Goal: Communication & Community: Share content

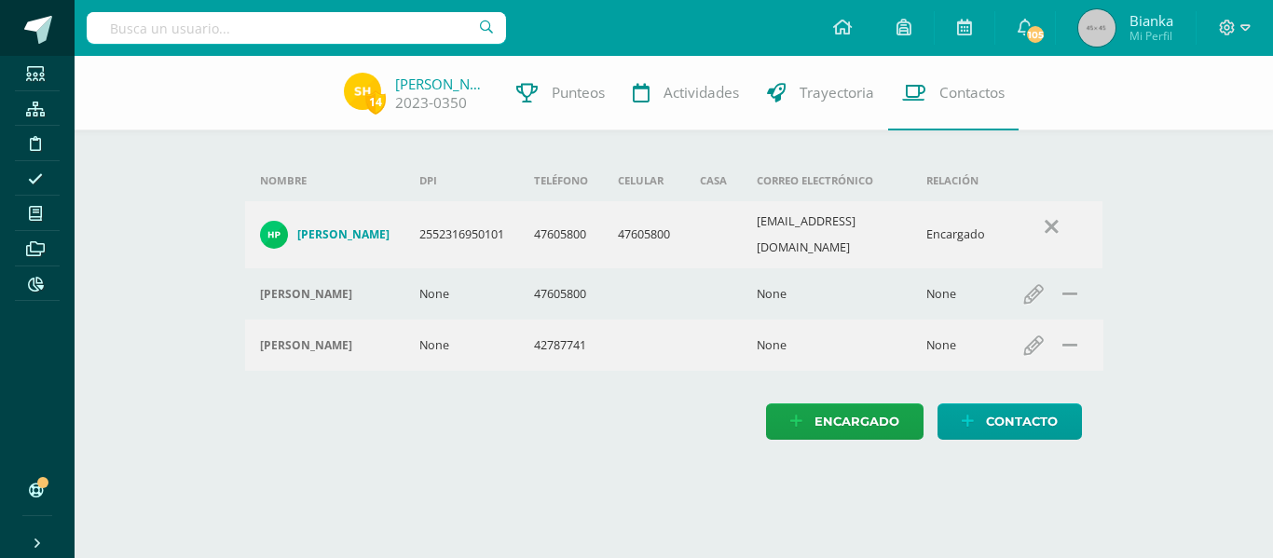
click at [29, 29] on span at bounding box center [38, 30] width 28 height 28
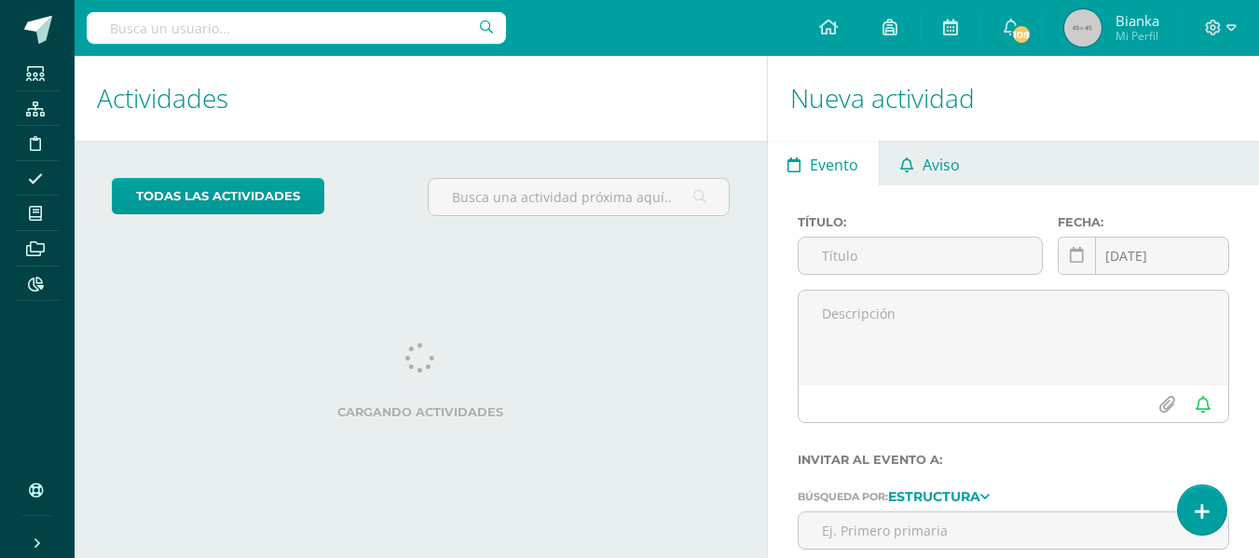
click at [964, 150] on link "Aviso" at bounding box center [930, 163] width 100 height 45
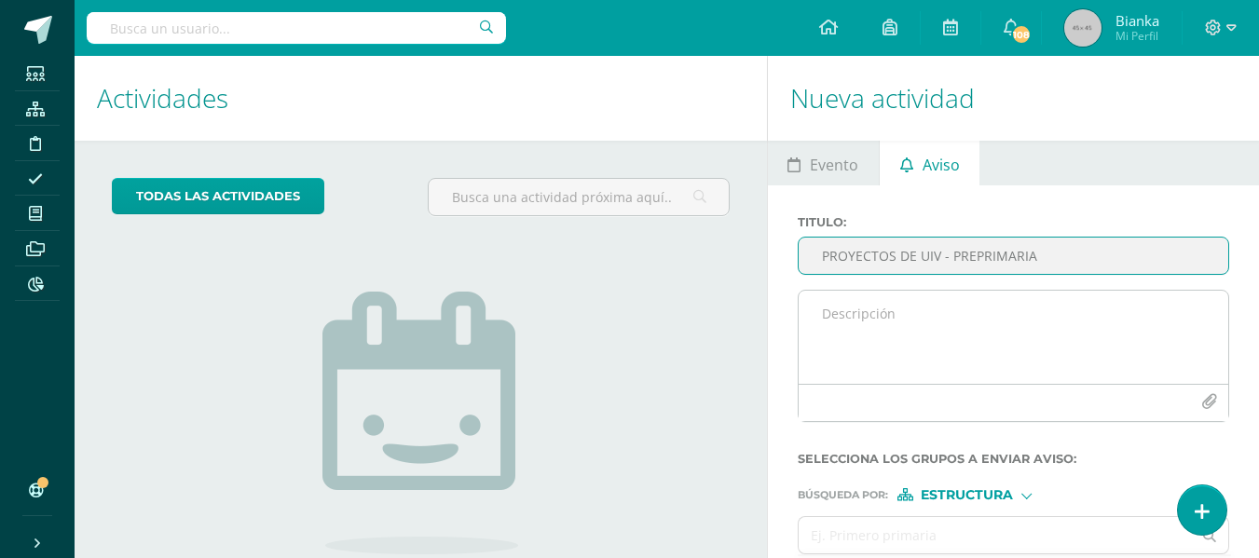
type input "PROYECTOS DE UIV - PREPRIMARIA"
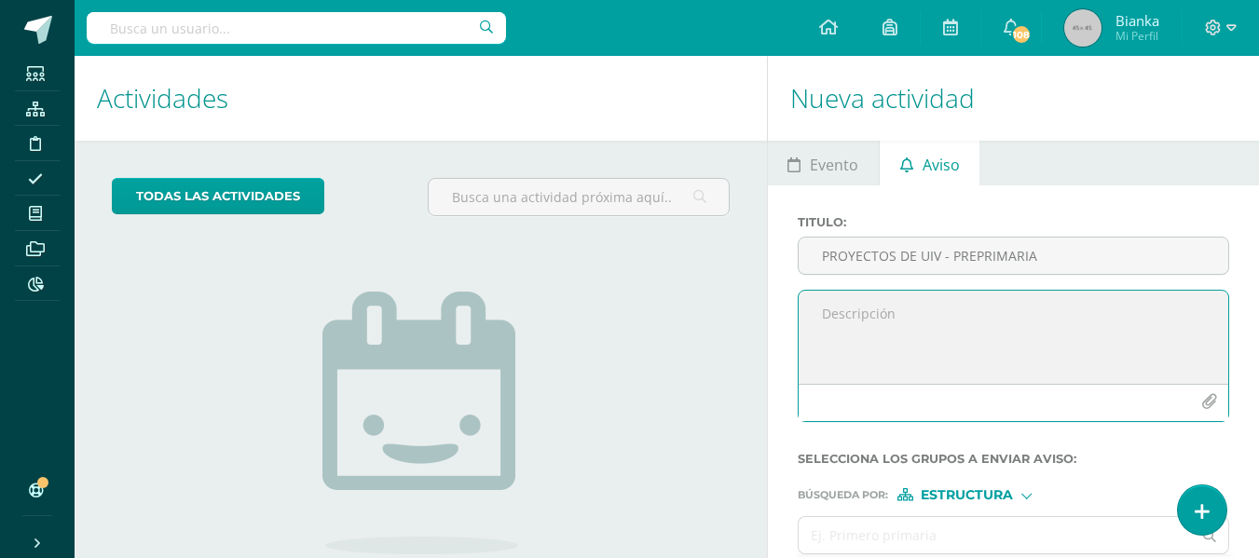
click at [942, 315] on textarea at bounding box center [1014, 337] width 430 height 93
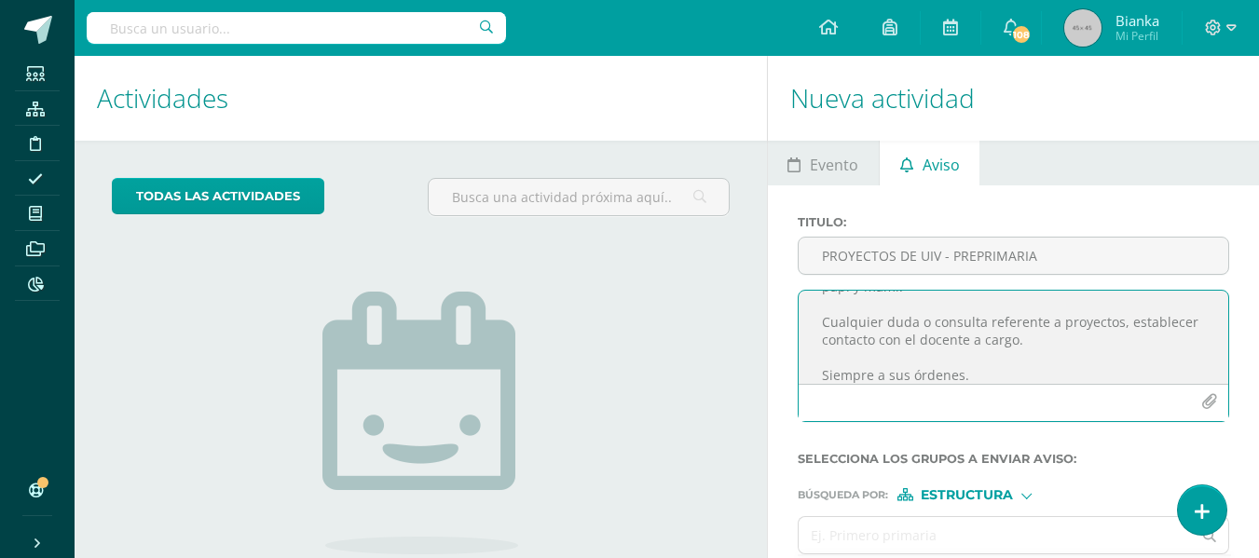
scroll to position [204, 0]
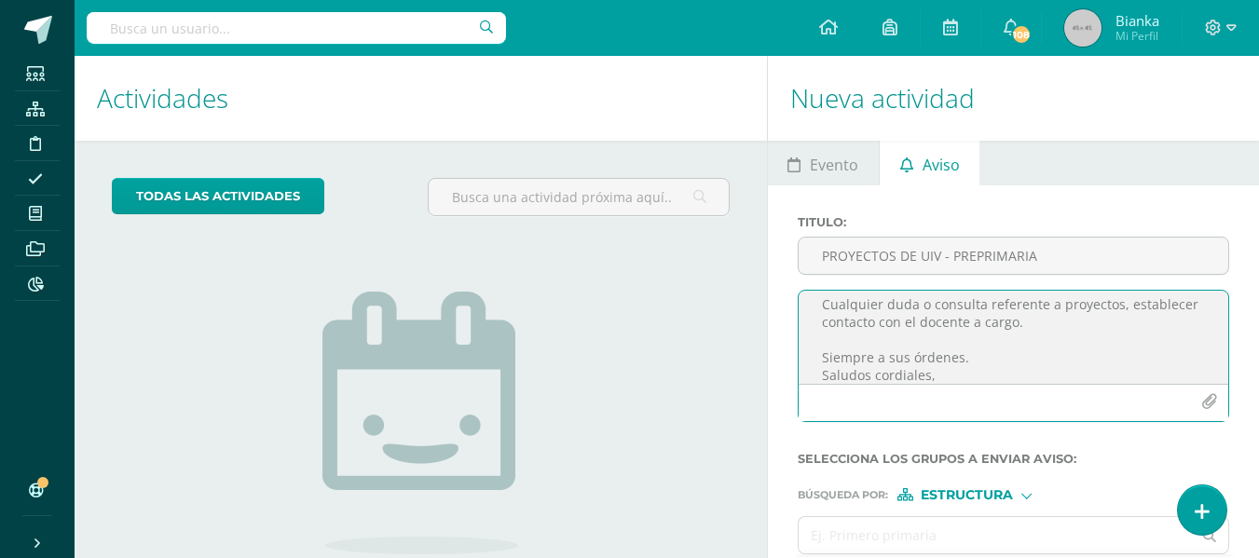
type textarea "Buenos días queridos papitos de PK Es un gusto saludarles por este medio y dese…"
click at [1205, 391] on button "button" at bounding box center [1209, 402] width 36 height 36
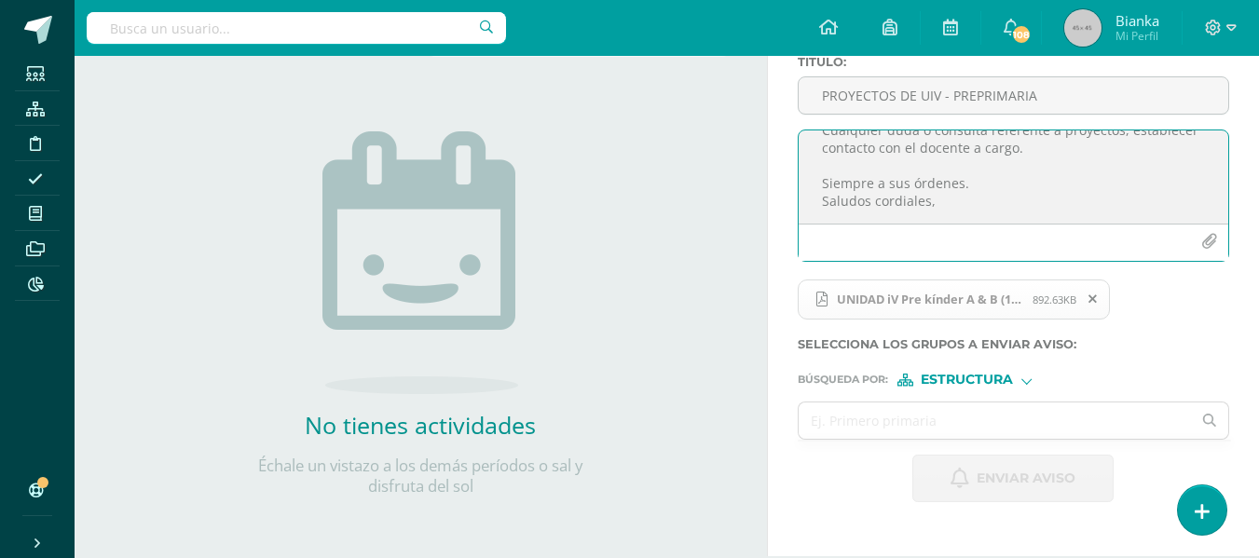
scroll to position [235, 0]
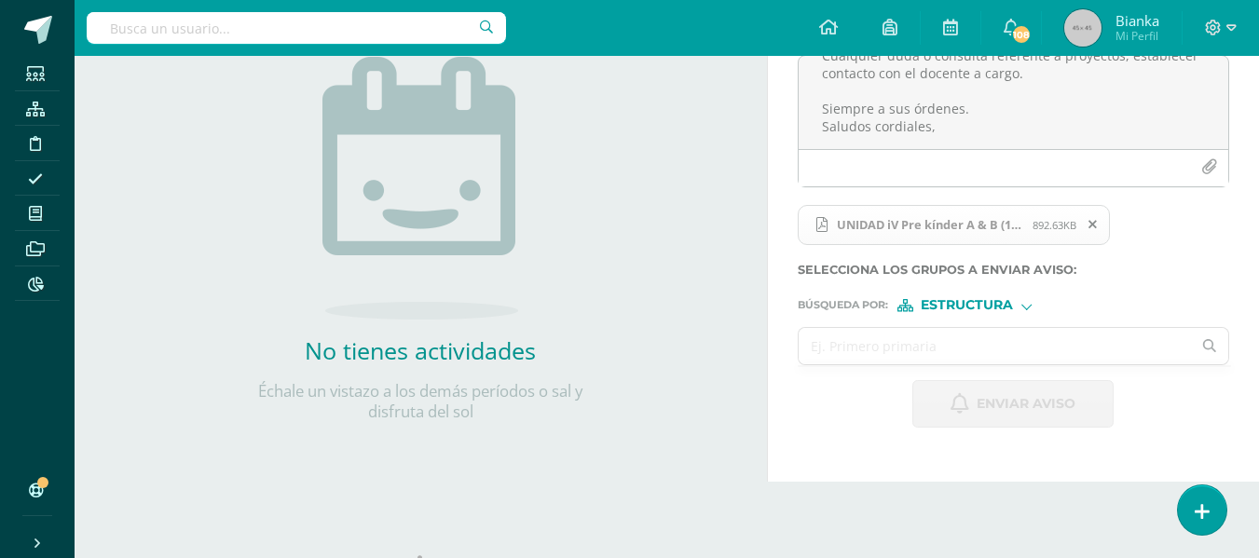
click at [922, 344] on input "text" at bounding box center [995, 346] width 393 height 36
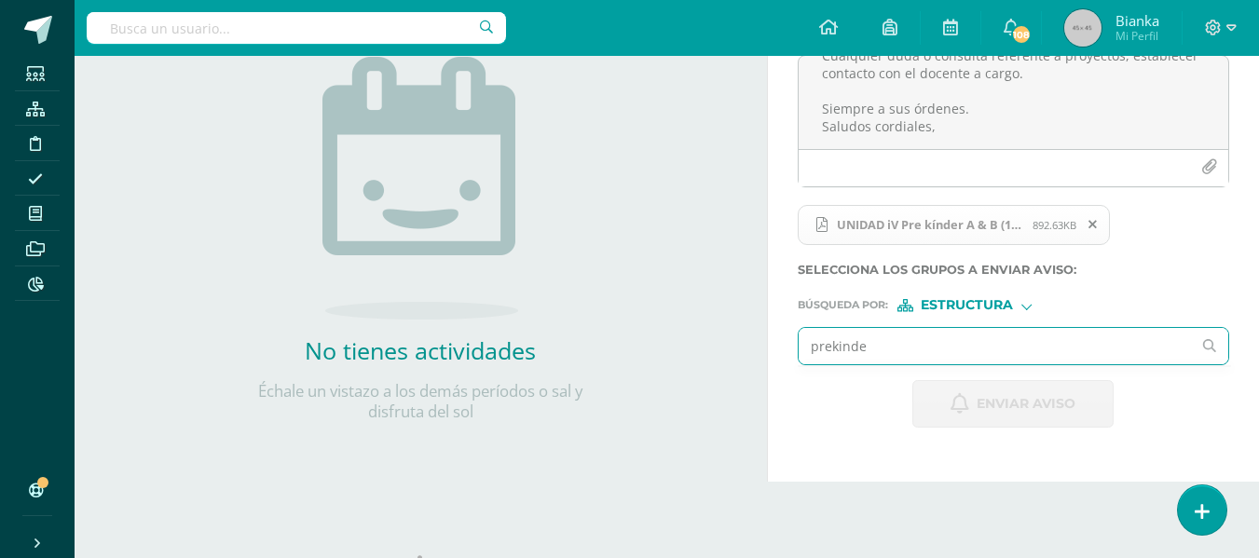
type input "prekinder"
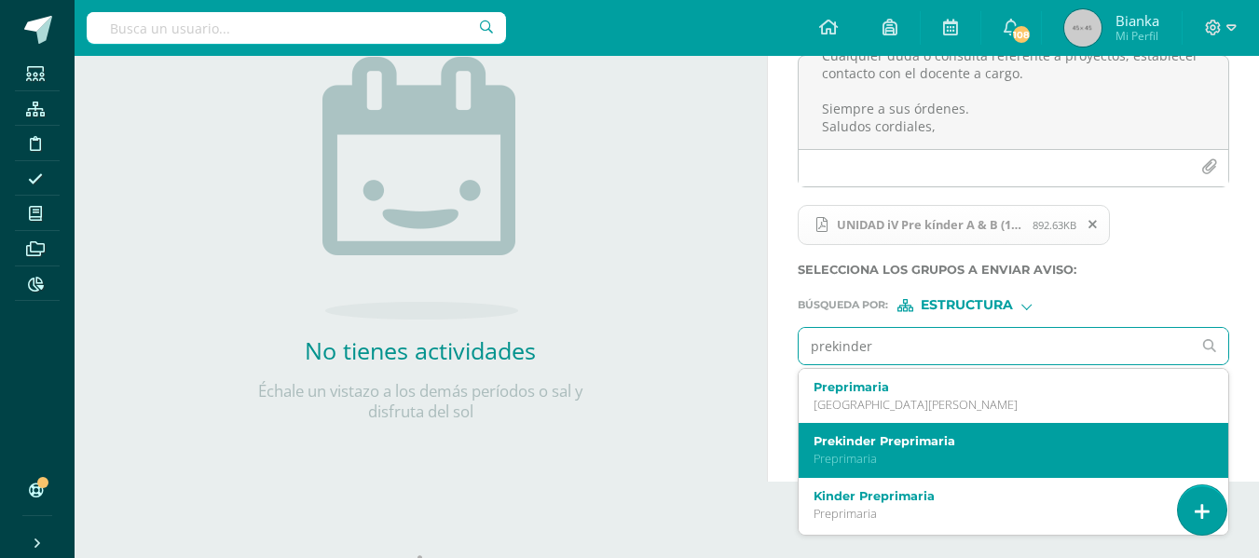
click at [897, 447] on label "Prekinder Preprimaria" at bounding box center [1006, 441] width 384 height 14
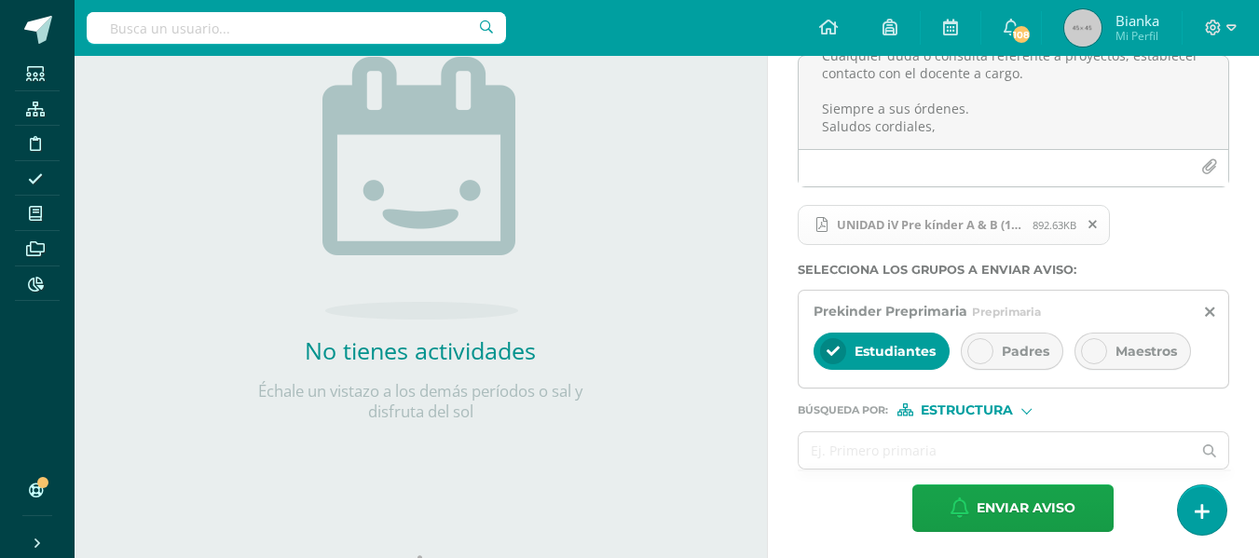
click at [983, 331] on div "Estudiantes Padres Maestros" at bounding box center [1014, 353] width 400 height 45
click at [982, 347] on icon at bounding box center [980, 351] width 13 height 13
click at [896, 343] on span "Estudiantes" at bounding box center [895, 351] width 81 height 17
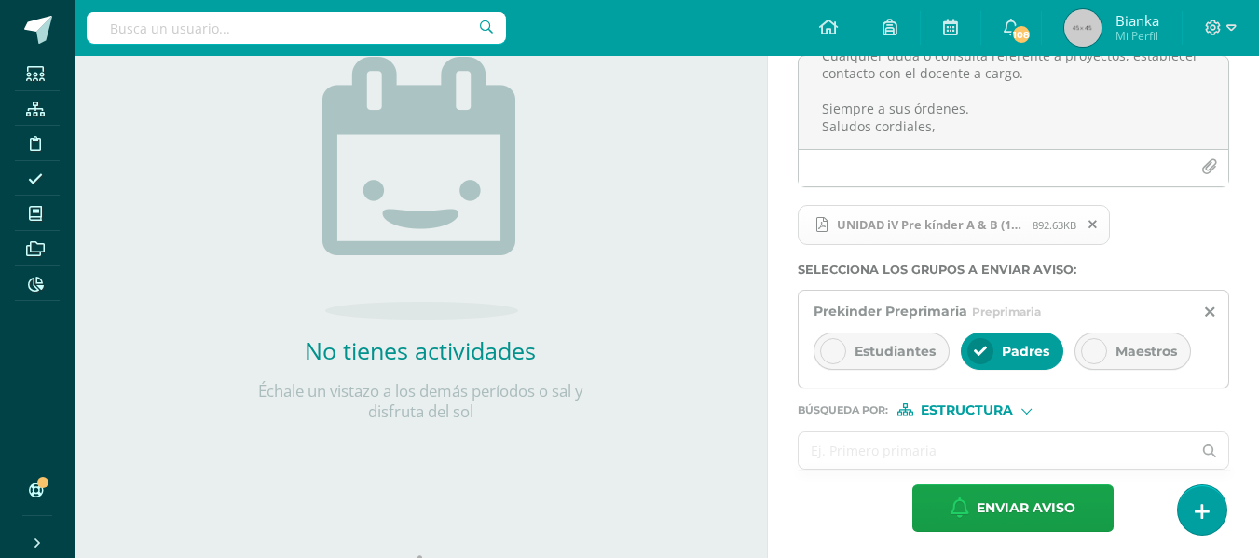
click at [907, 455] on input "text" at bounding box center [995, 450] width 393 height 36
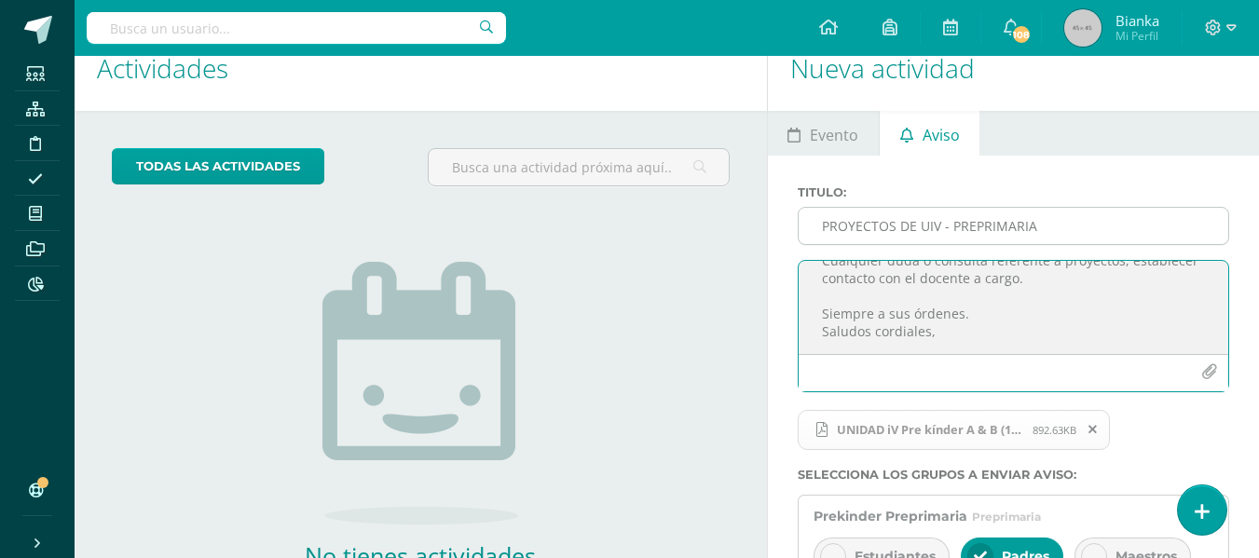
scroll to position [0, 0]
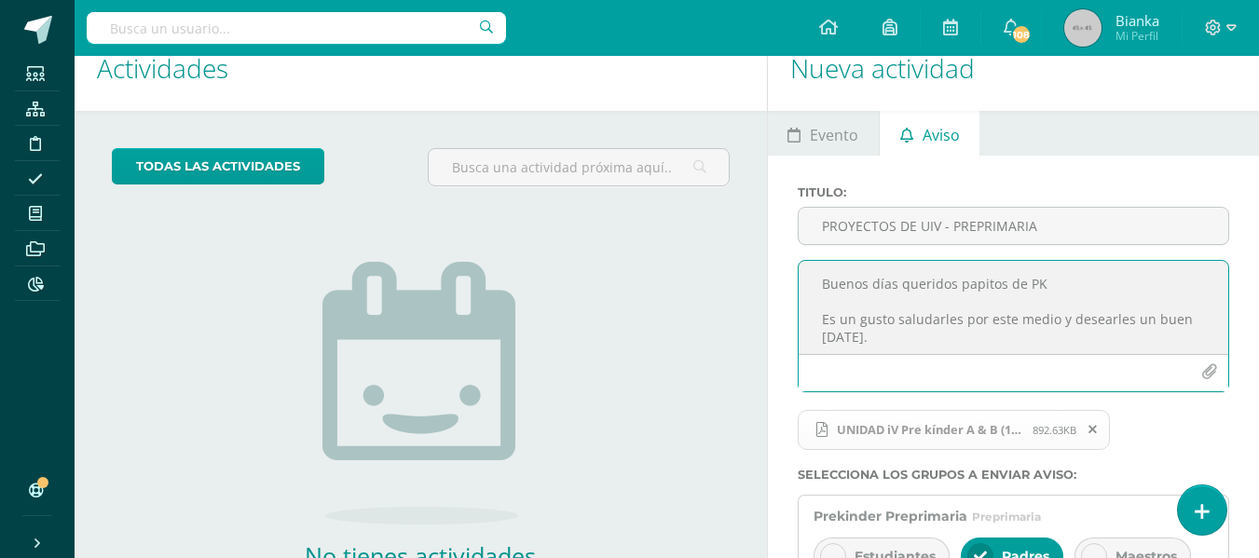
drag, startPoint x: 937, startPoint y: 332, endPoint x: 800, endPoint y: 253, distance: 159.0
click at [800, 253] on div "Titulo : PROYECTOS DE UIV - PREPRIMARIA Buenos días queridos papitos de PK Es u…" at bounding box center [1013, 296] width 446 height 222
click at [1012, 334] on textarea "Buenos días queridos papitos de PK Es un gusto saludarles por este medio y dese…" at bounding box center [1014, 307] width 430 height 93
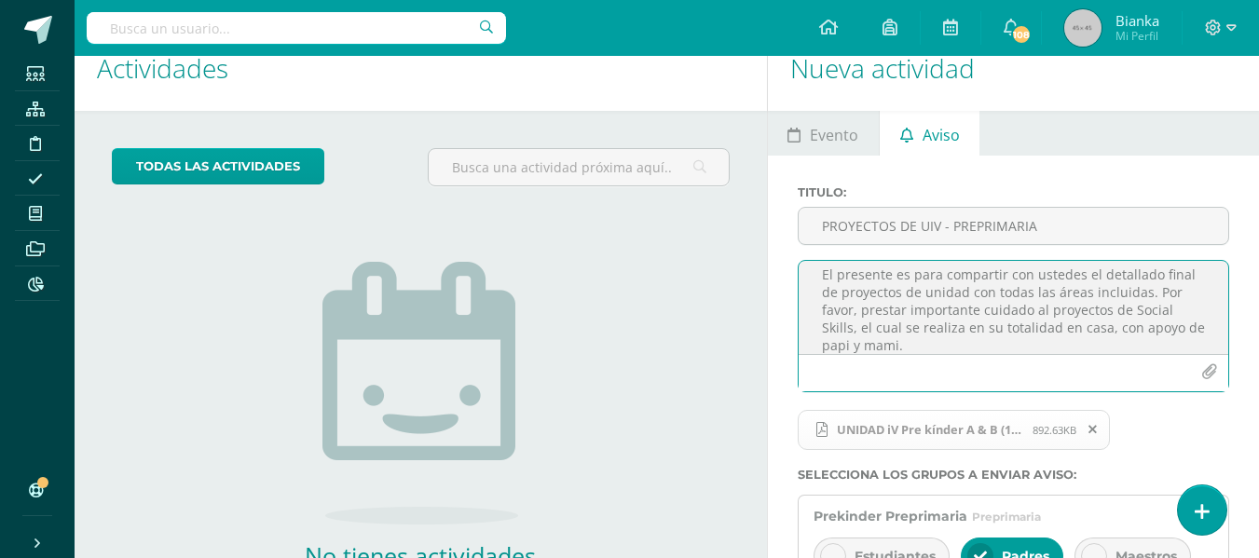
scroll to position [99, 0]
click at [1101, 315] on textarea "Buenos días queridos papitos de PK Es un gusto saludarles por este medio y dese…" at bounding box center [1014, 307] width 430 height 93
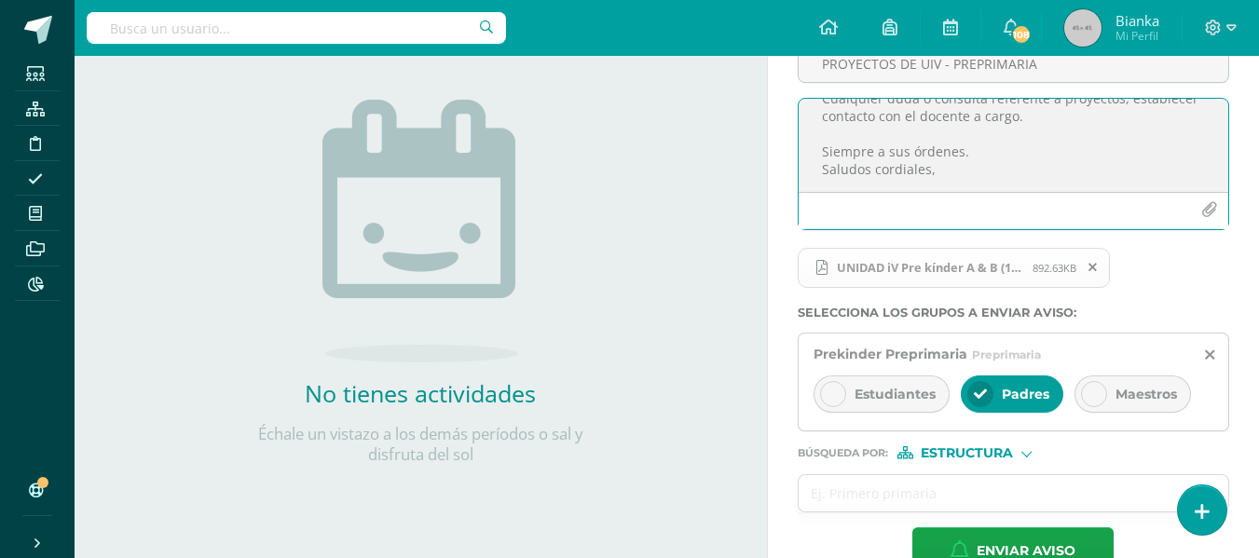
scroll to position [242, 0]
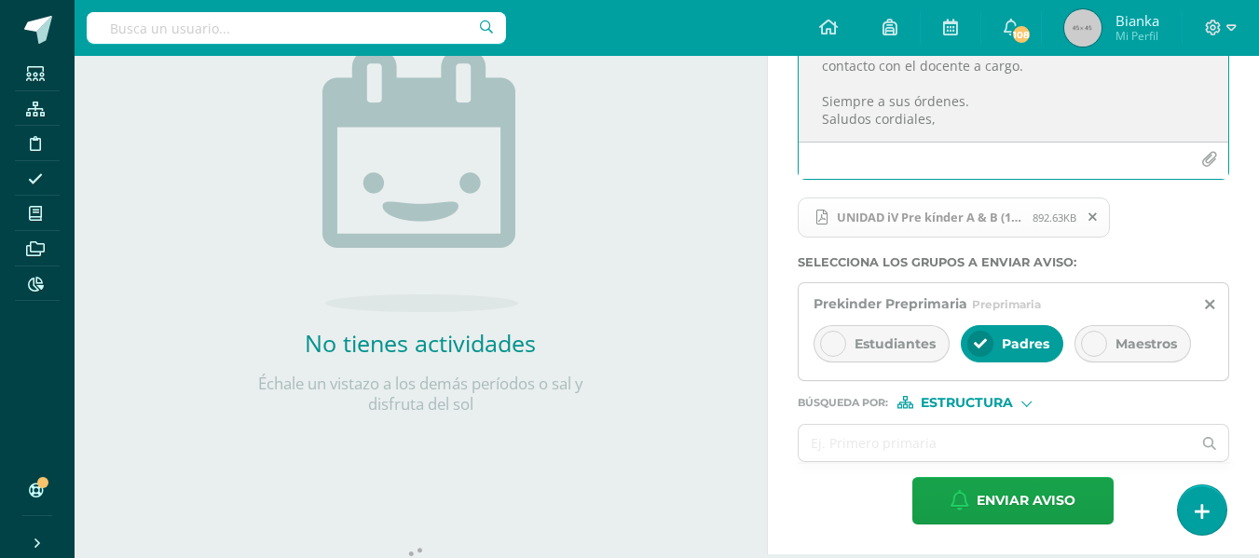
type textarea "Buenos días queridos papitos de PK Es un gusto saludarles por este medio y dese…"
click at [978, 410] on form "Titulo : PROYECTOS DE UIV - PREPRIMARIA Buenos días queridos papitos de PK Es u…" at bounding box center [1013, 249] width 431 height 552
click at [952, 402] on span "Estructura" at bounding box center [967, 403] width 92 height 10
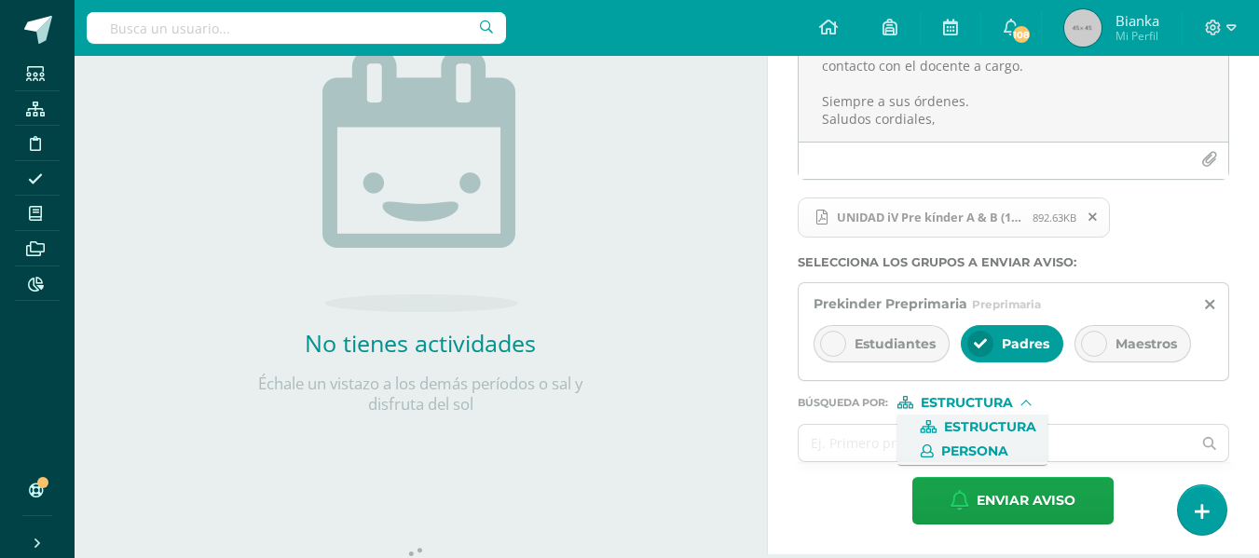
click at [958, 447] on span "Persona" at bounding box center [974, 451] width 67 height 10
click at [958, 447] on input "text" at bounding box center [995, 443] width 393 height 36
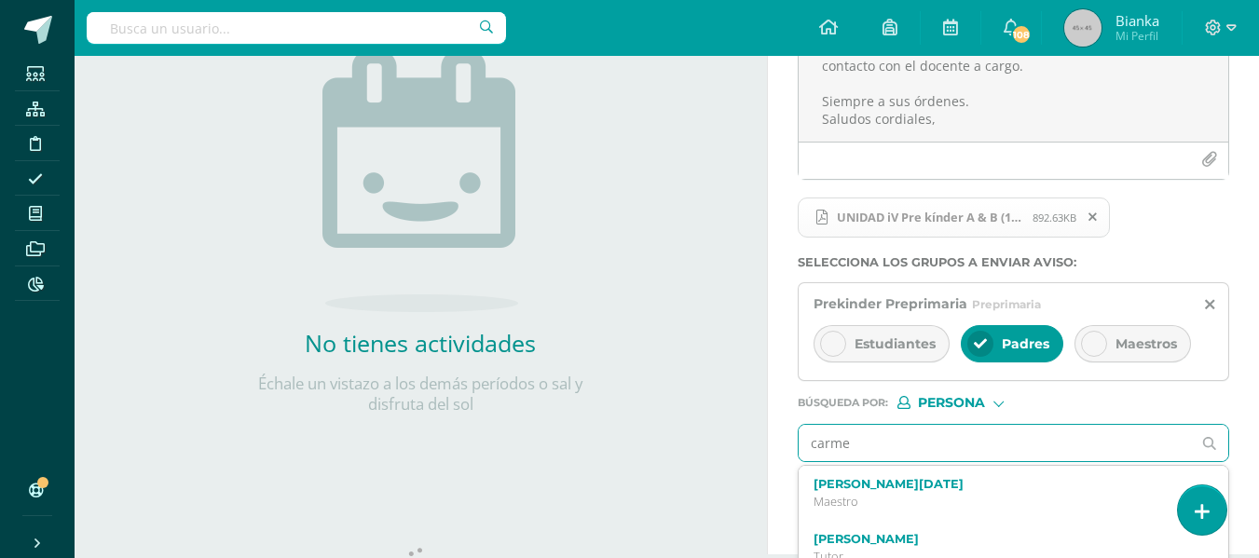
type input "[PERSON_NAME]"
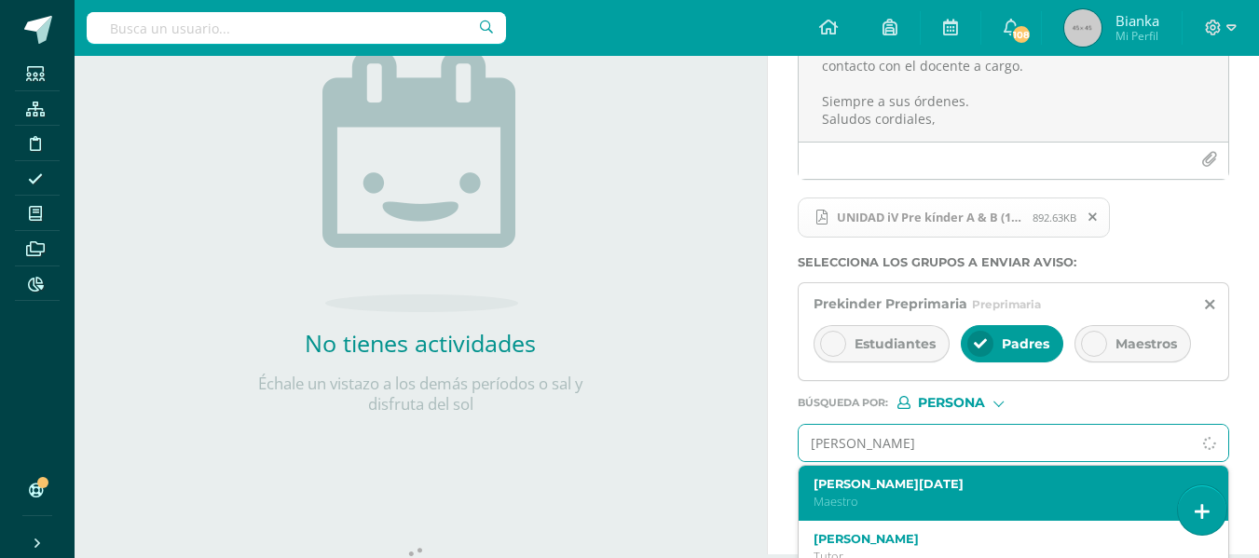
click at [910, 480] on label "[PERSON_NAME][DATE]" at bounding box center [1006, 484] width 384 height 14
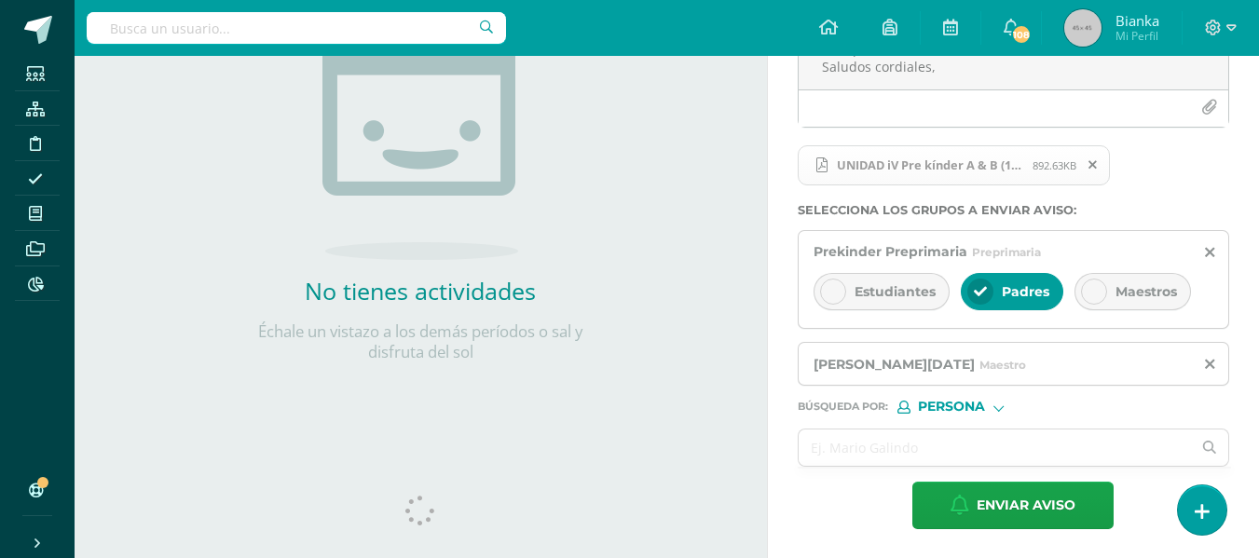
scroll to position [316, 0]
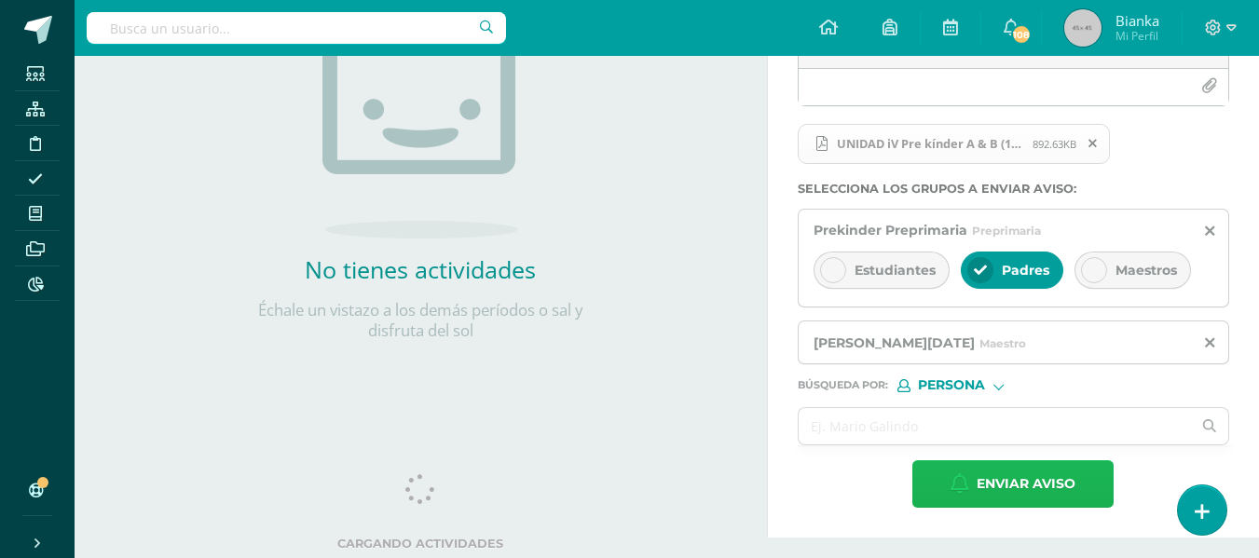
click at [982, 486] on span "Enviar aviso" at bounding box center [1026, 484] width 99 height 46
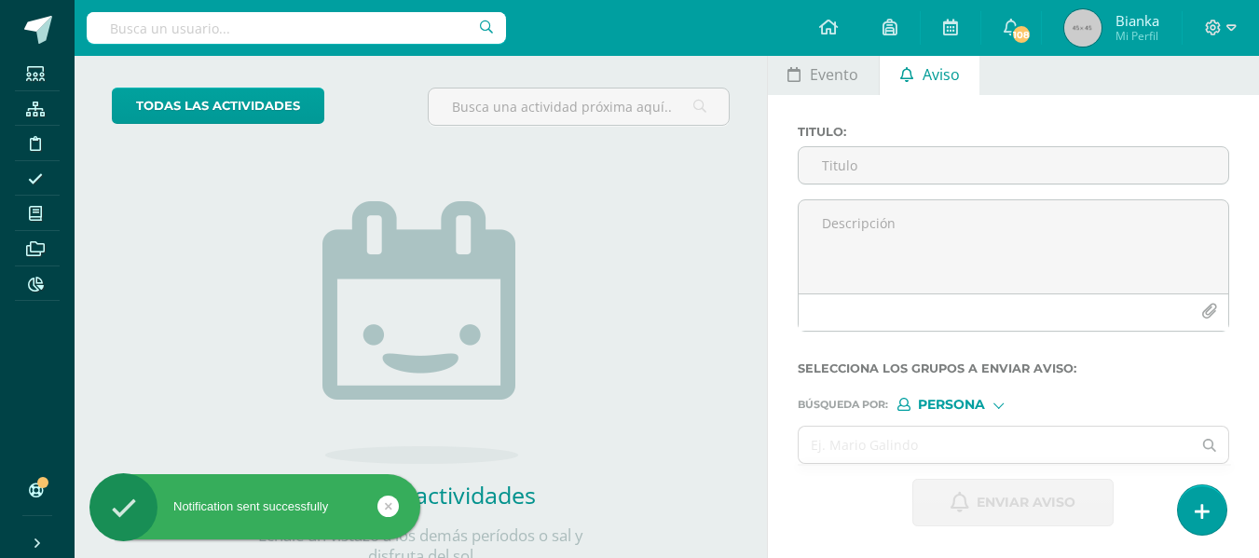
scroll to position [0, 0]
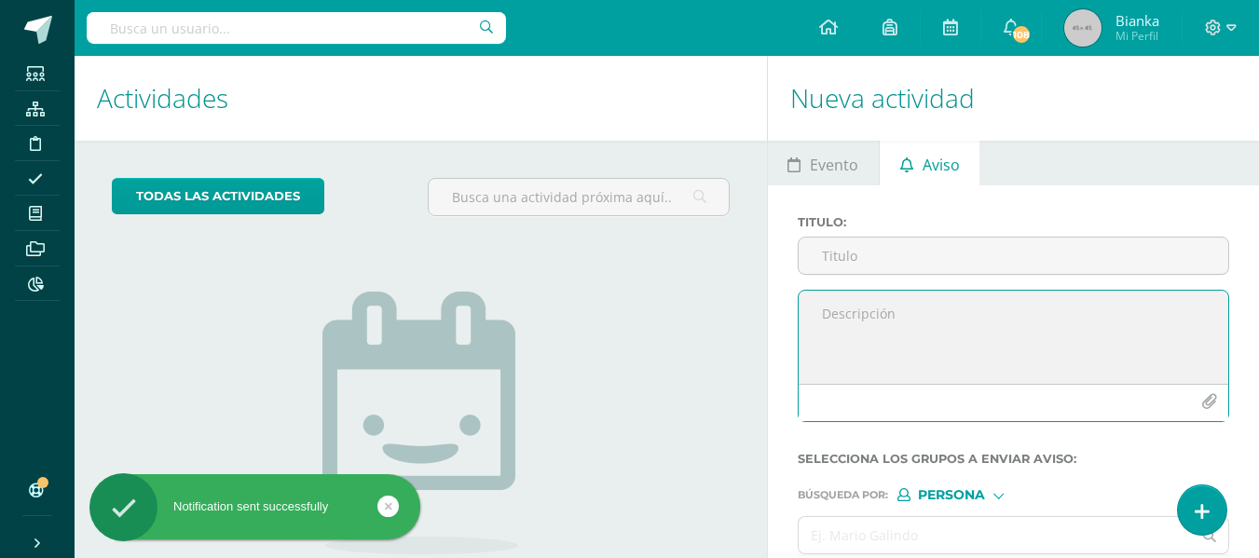
click at [884, 318] on textarea at bounding box center [1014, 337] width 430 height 93
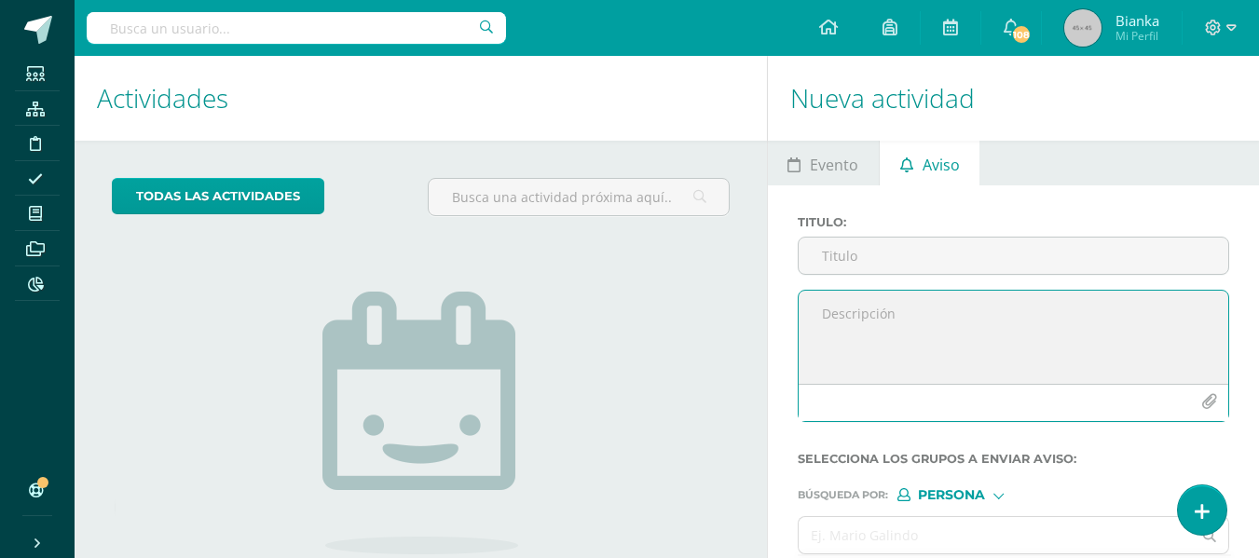
paste textarea "Buenos días queridos papitos de PK Es un gusto saludarles por este medio y dese…"
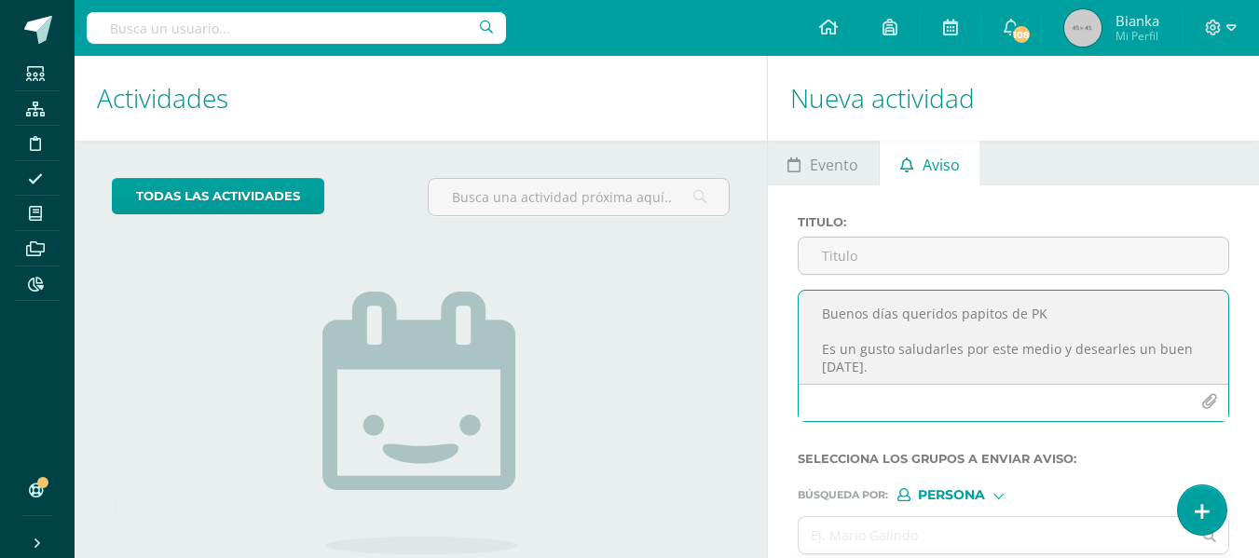
scroll to position [204, 0]
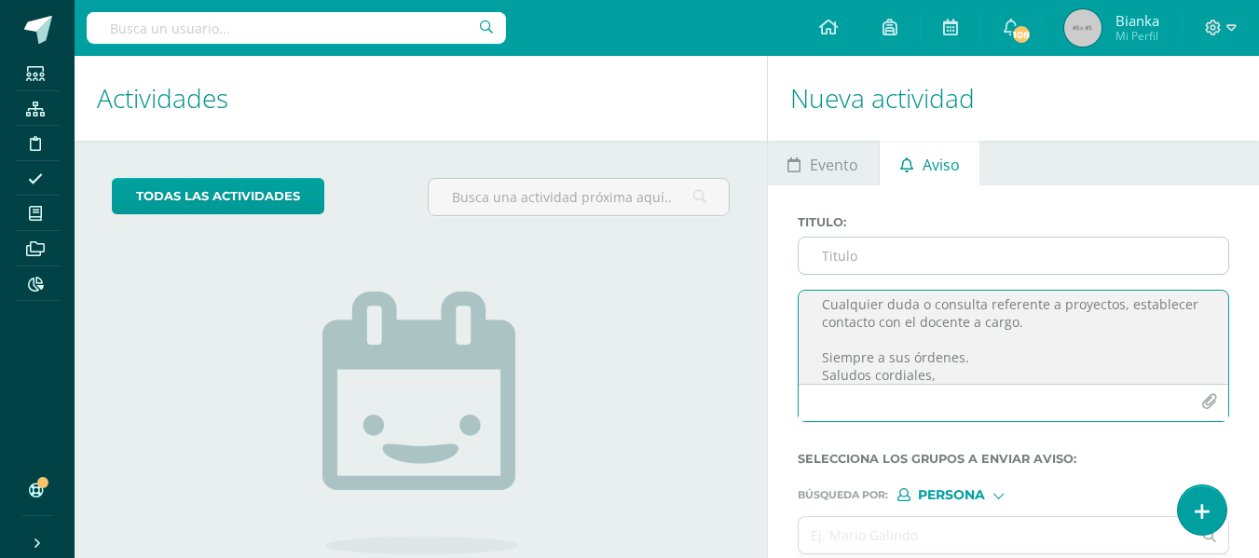
type textarea "Buenos días queridos papitos de PK Es un gusto saludarles por este medio y dese…"
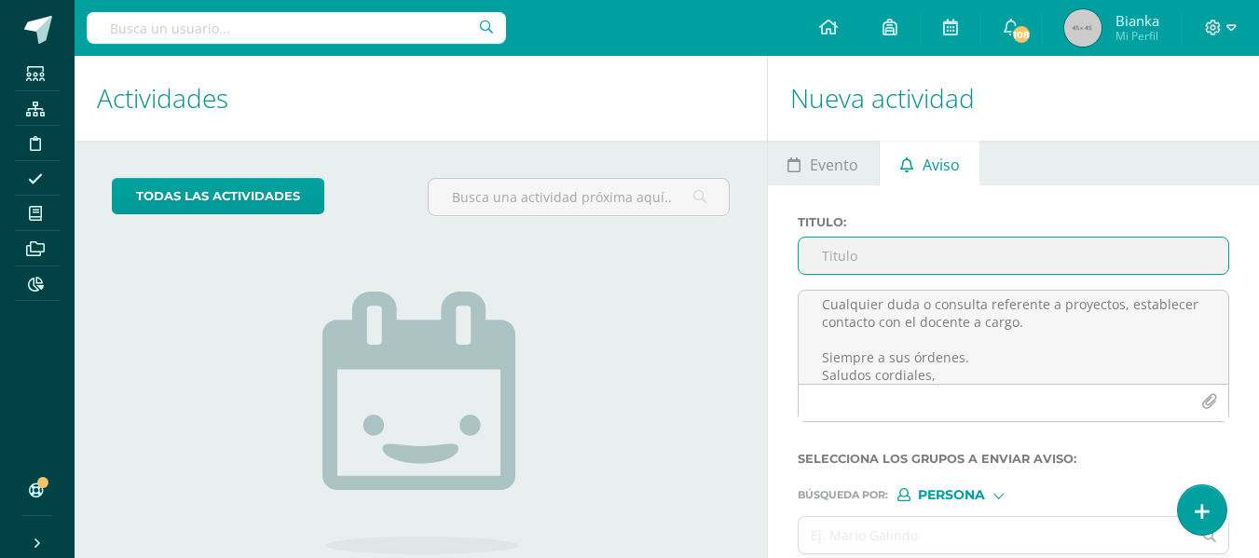
click at [866, 255] on input "Titulo :" at bounding box center [1014, 256] width 430 height 36
click at [892, 261] on input "PROYECTOS UIV- PREPRIMARIA" at bounding box center [1014, 256] width 430 height 36
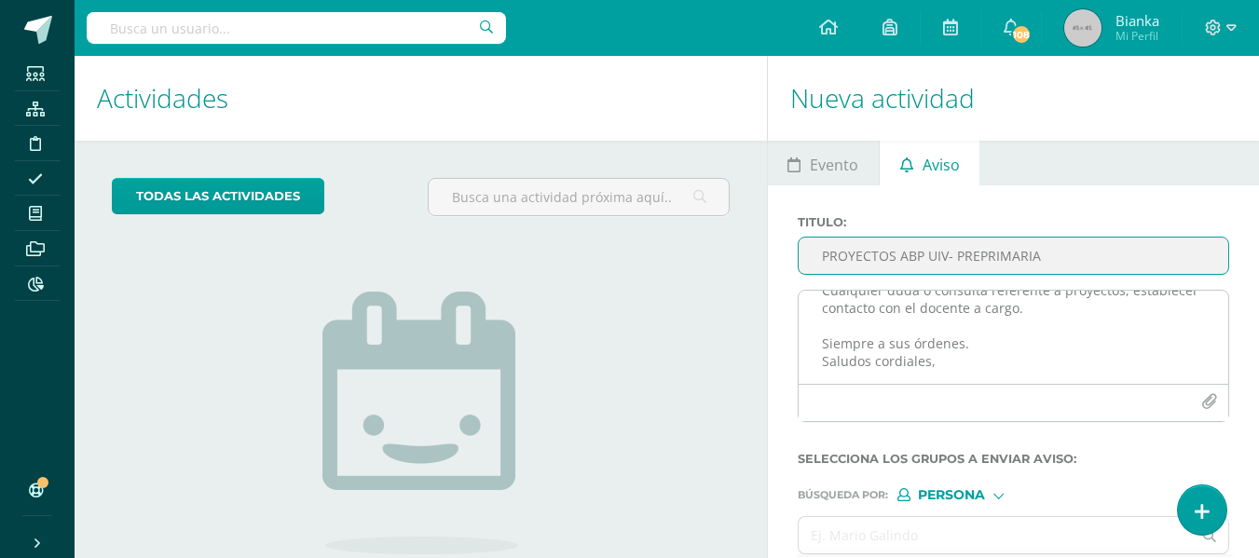
scroll to position [0, 0]
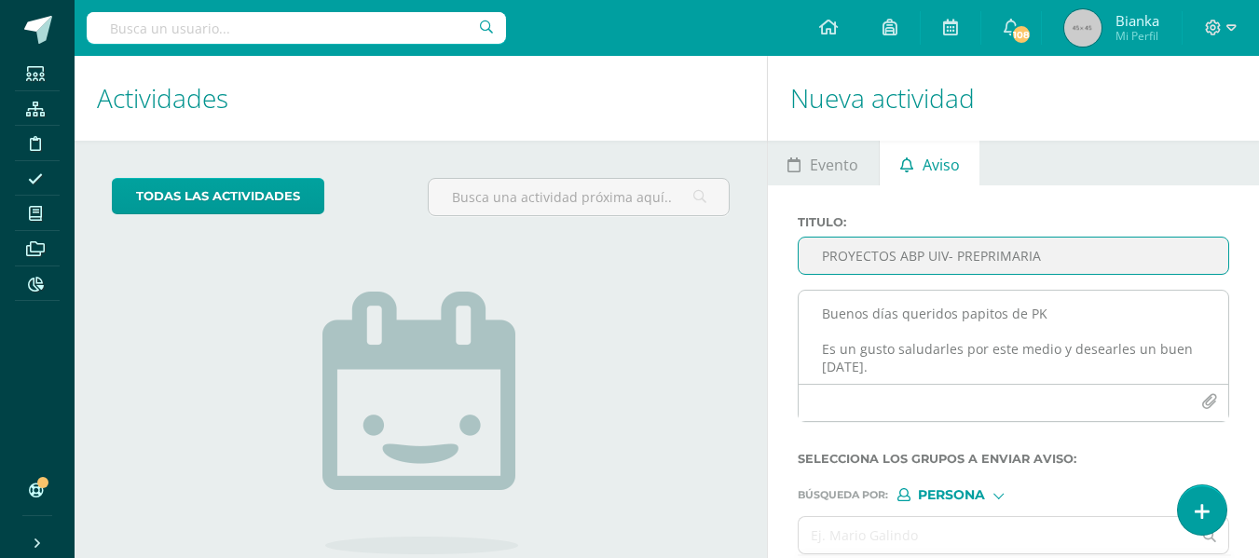
type input "PROYECTOS ABP UIV- PREPRIMARIA"
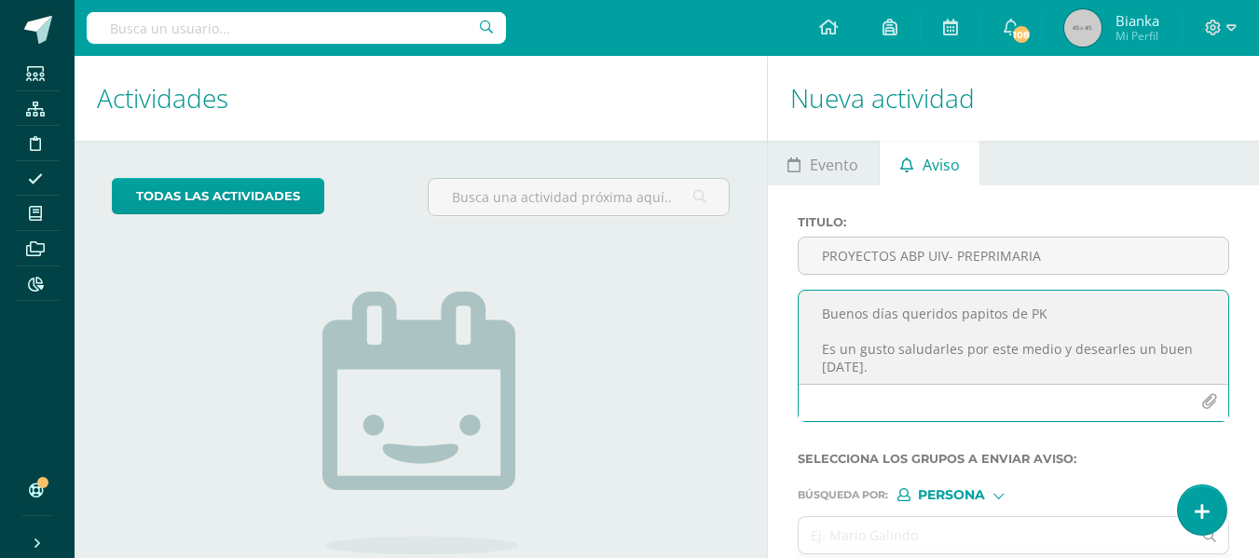
click at [1027, 319] on textarea "Buenos días queridos papitos de PK Es un gusto saludarles por este medio y dese…" at bounding box center [1014, 337] width 430 height 93
click at [1042, 328] on textarea "Buenos días queridos papitos de K Es un gusto saludarles por este medio y desea…" at bounding box center [1014, 337] width 430 height 93
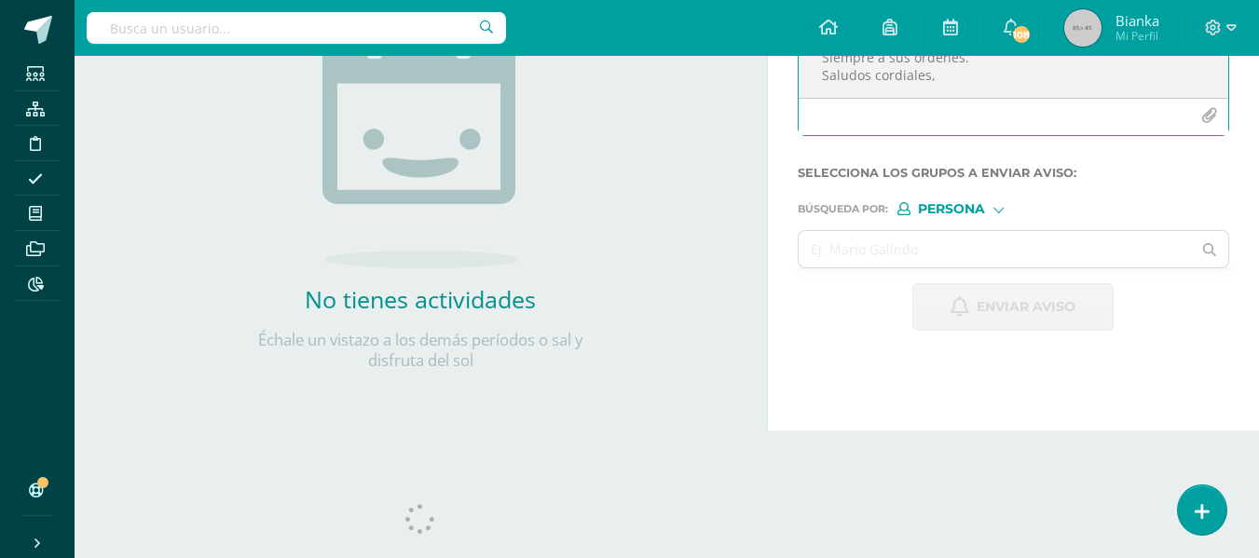
scroll to position [294, 0]
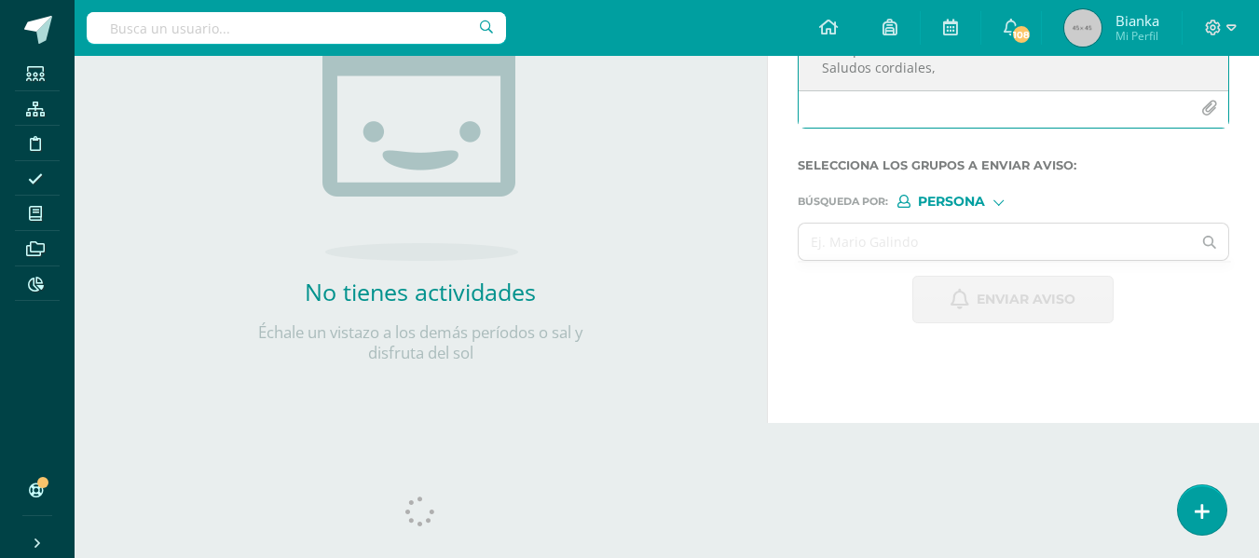
type textarea "Buenos días queridos papitos de K Es un gusto saludarles por este medio y desea…"
click at [991, 204] on div "Persona" at bounding box center [967, 201] width 140 height 13
click at [859, 238] on input "text" at bounding box center [995, 242] width 393 height 36
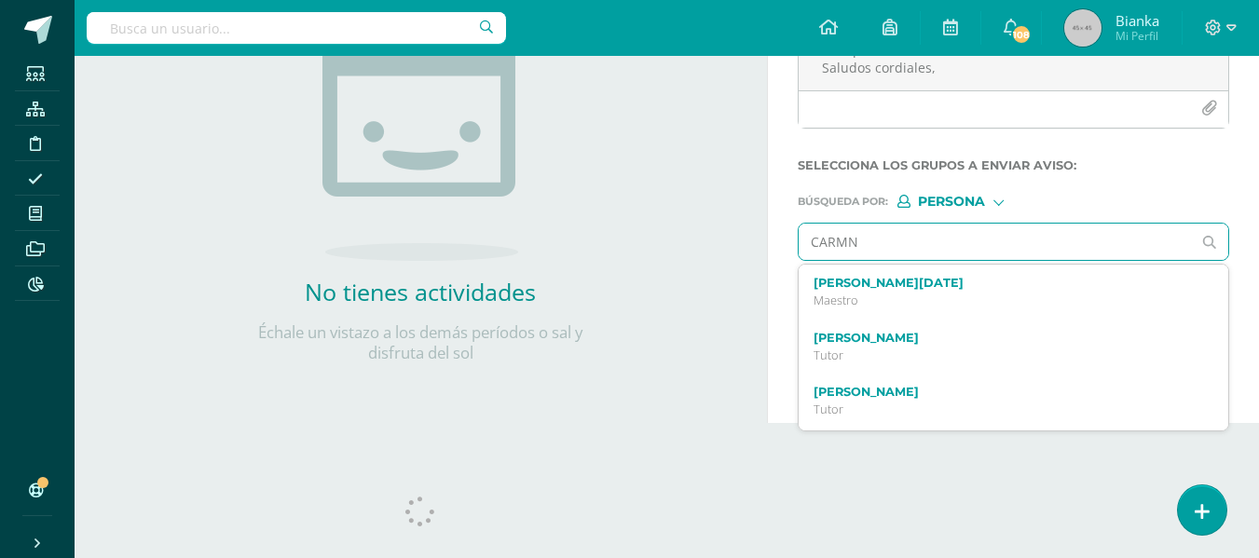
type input "CARMNE"
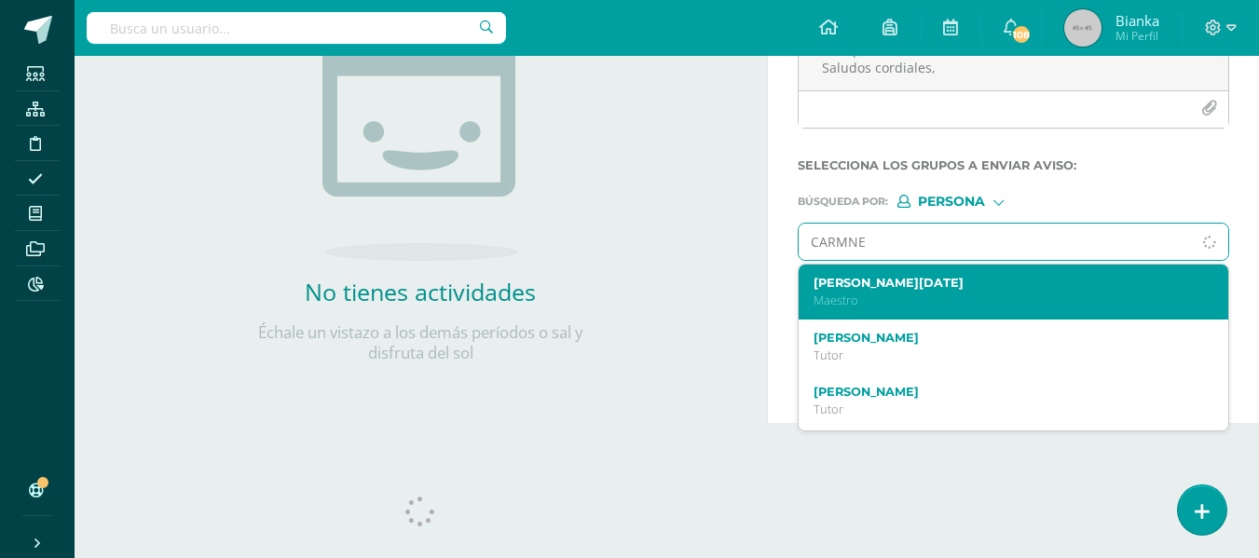
click at [880, 291] on div "[PERSON_NAME][DATE]" at bounding box center [1006, 292] width 384 height 33
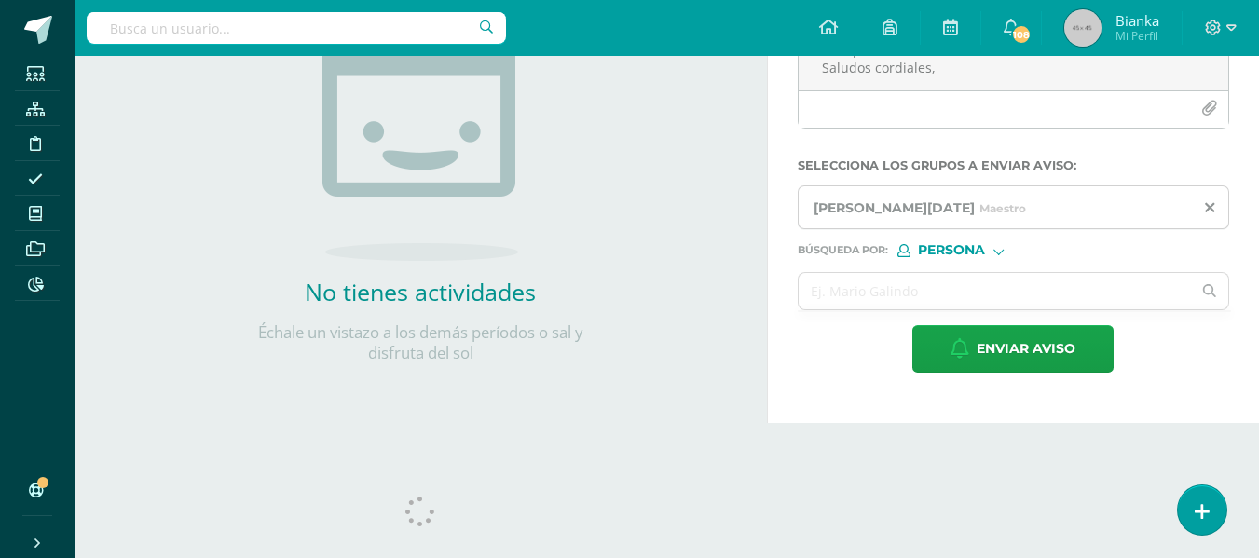
click at [950, 245] on span "Persona" at bounding box center [951, 250] width 67 height 10
click at [947, 279] on span "Estructura" at bounding box center [990, 274] width 92 height 10
click at [947, 279] on input "text" at bounding box center [995, 291] width 393 height 36
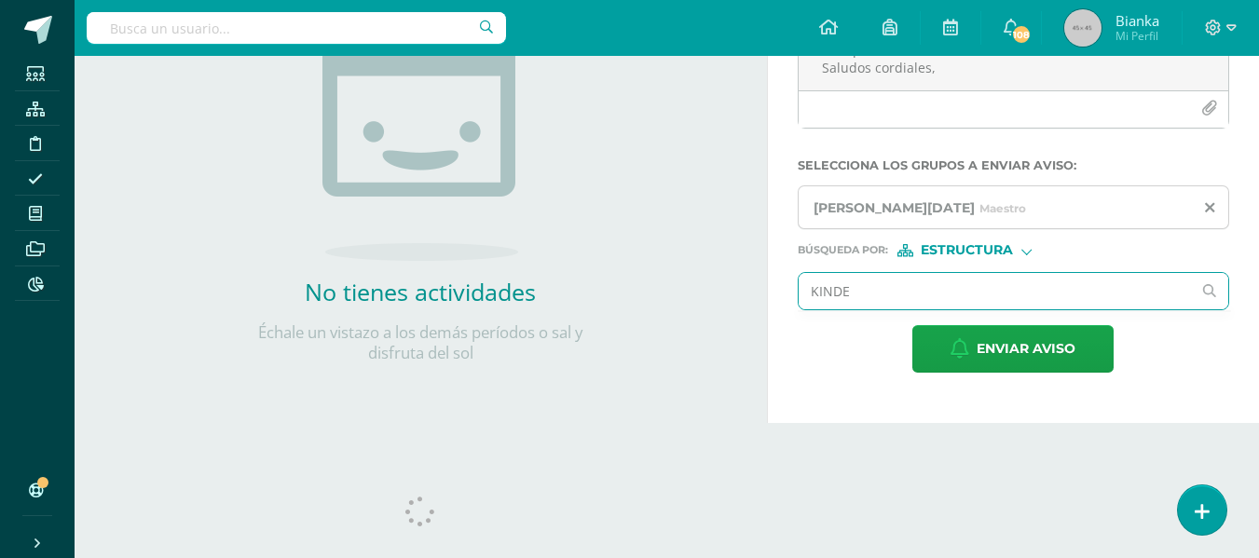
type input "KINDER"
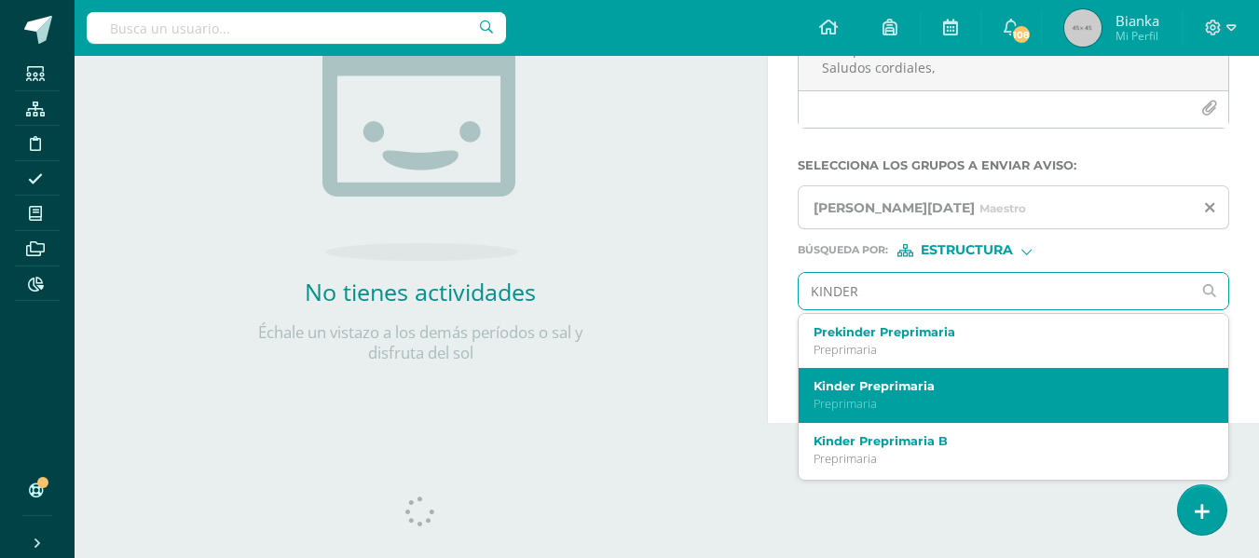
click at [885, 370] on div "Kinder Preprimaria Preprimaria" at bounding box center [1014, 395] width 430 height 55
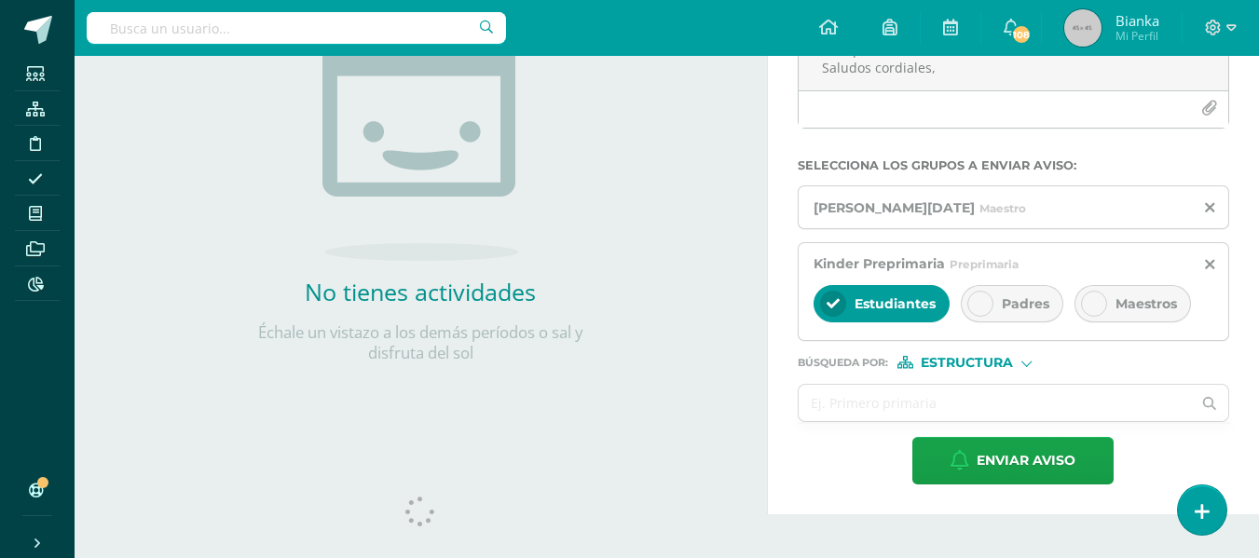
click at [976, 301] on icon at bounding box center [980, 303] width 13 height 13
click at [865, 299] on span "Estudiantes" at bounding box center [895, 303] width 81 height 17
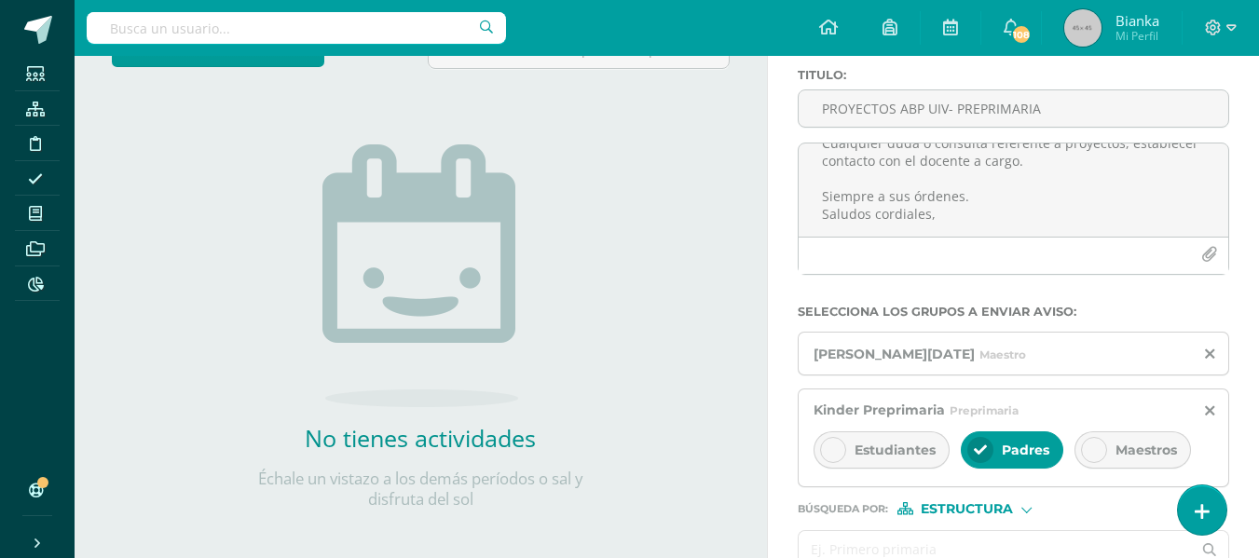
scroll to position [159, 0]
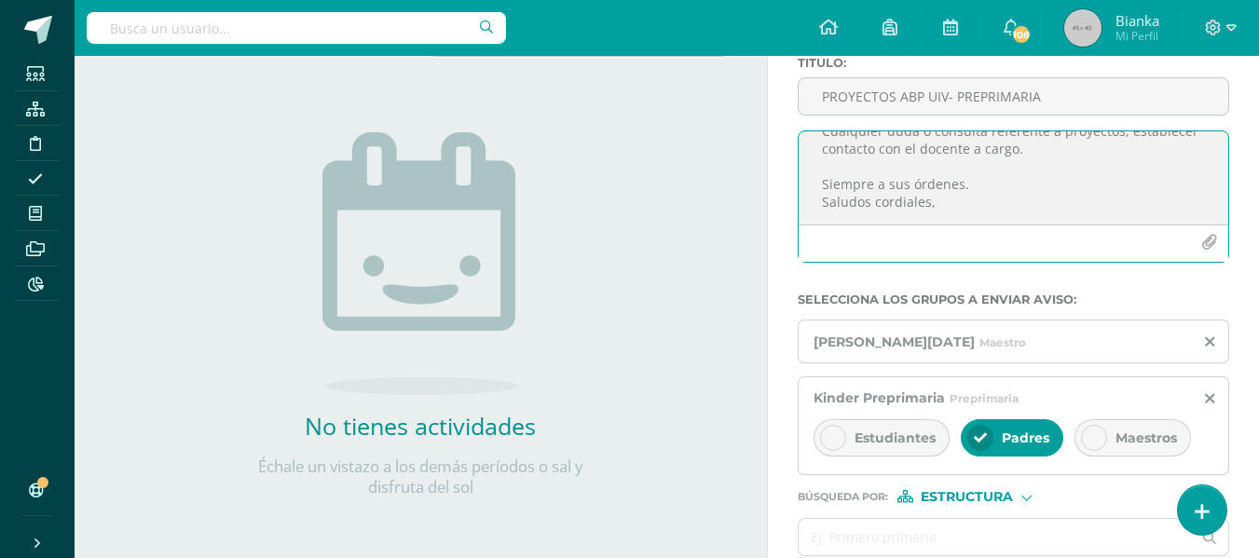
click at [1209, 243] on icon "button" at bounding box center [1209, 243] width 16 height 16
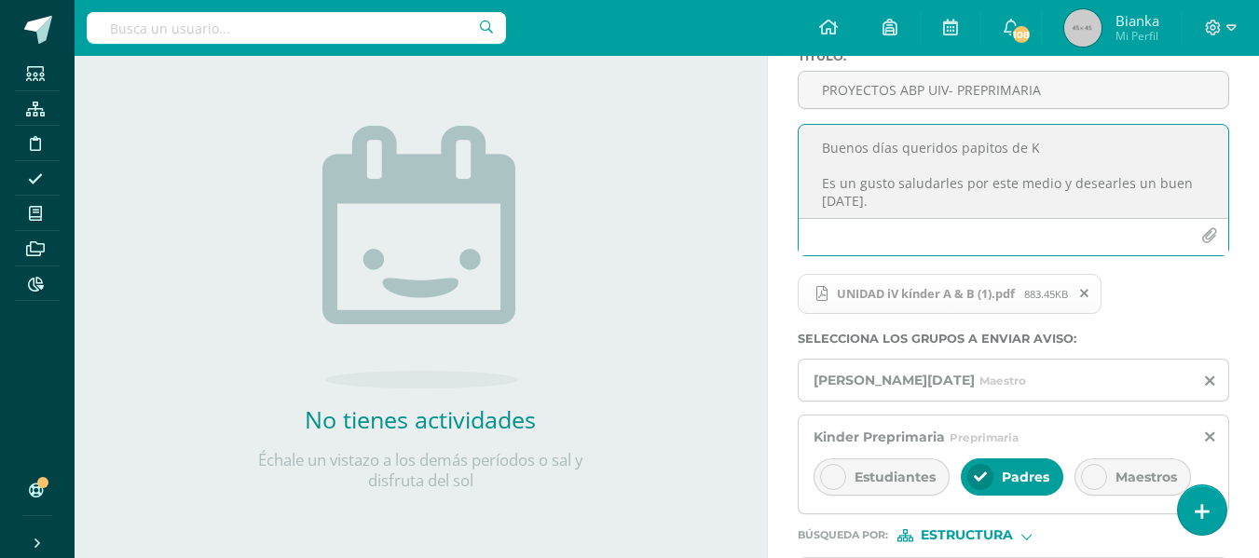
scroll to position [316, 0]
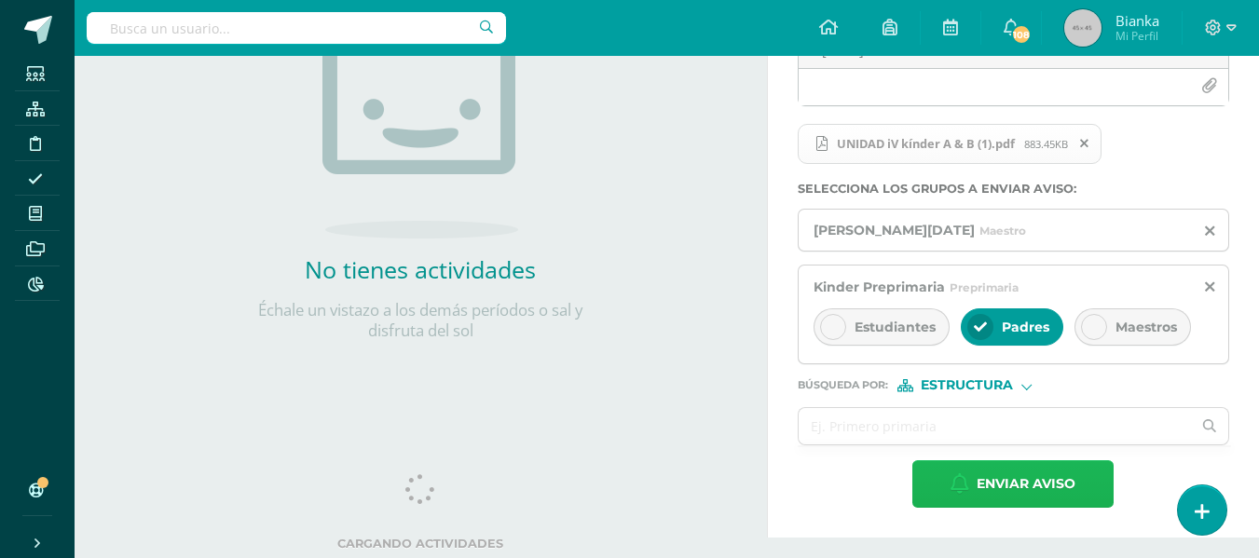
click at [1019, 485] on span "Enviar aviso" at bounding box center [1026, 484] width 99 height 46
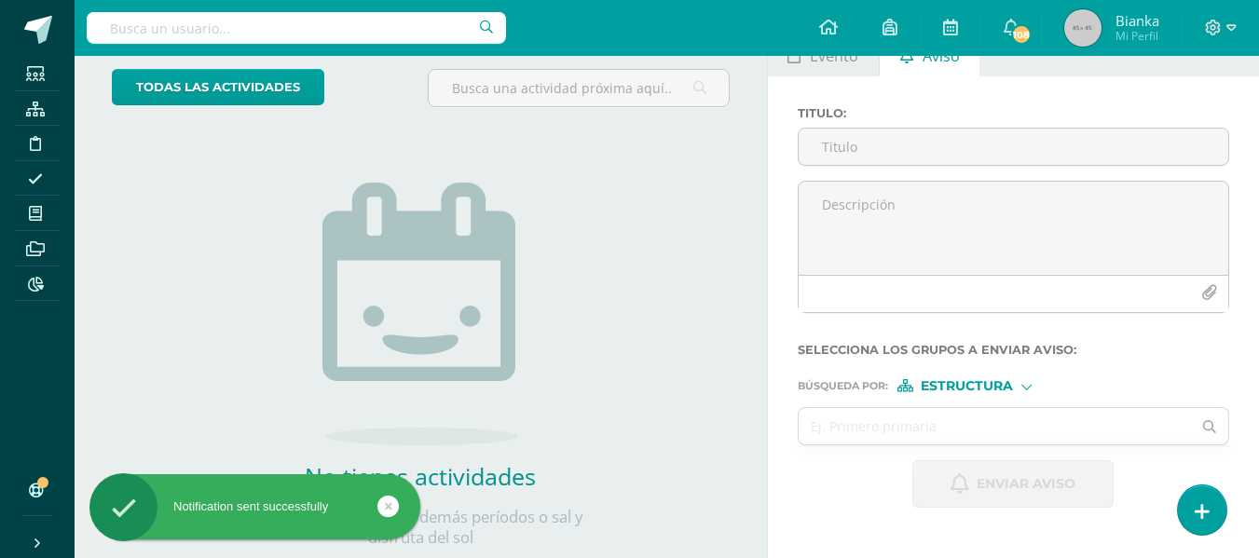
scroll to position [106, 0]
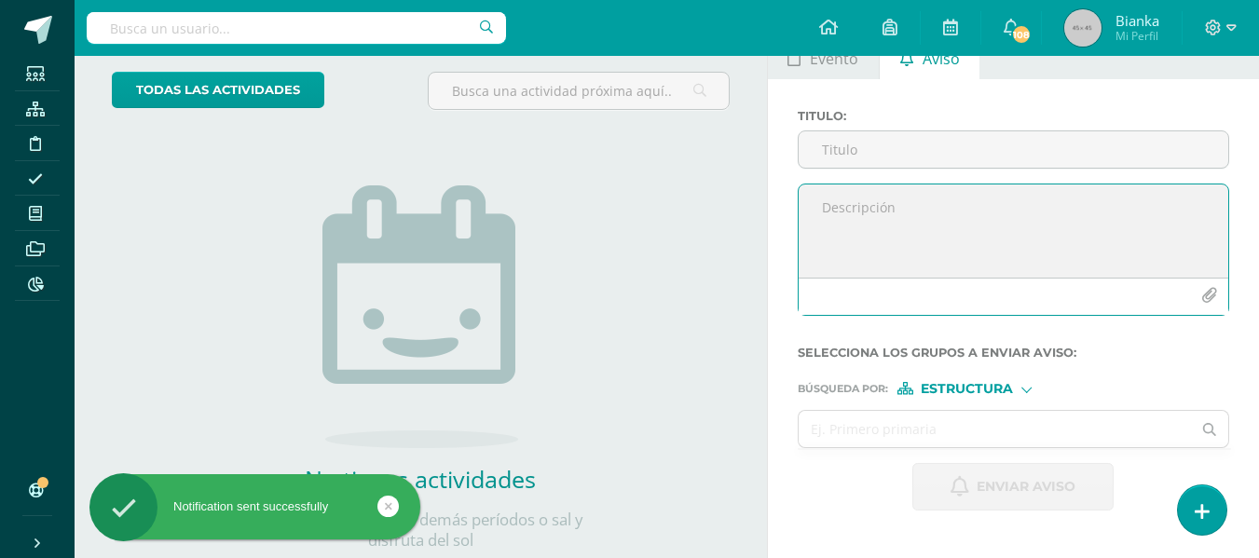
click at [911, 252] on textarea at bounding box center [1014, 231] width 430 height 93
paste textarea "Buenos días queridos papitos de PK Es un gusto saludarles por este medio y dese…"
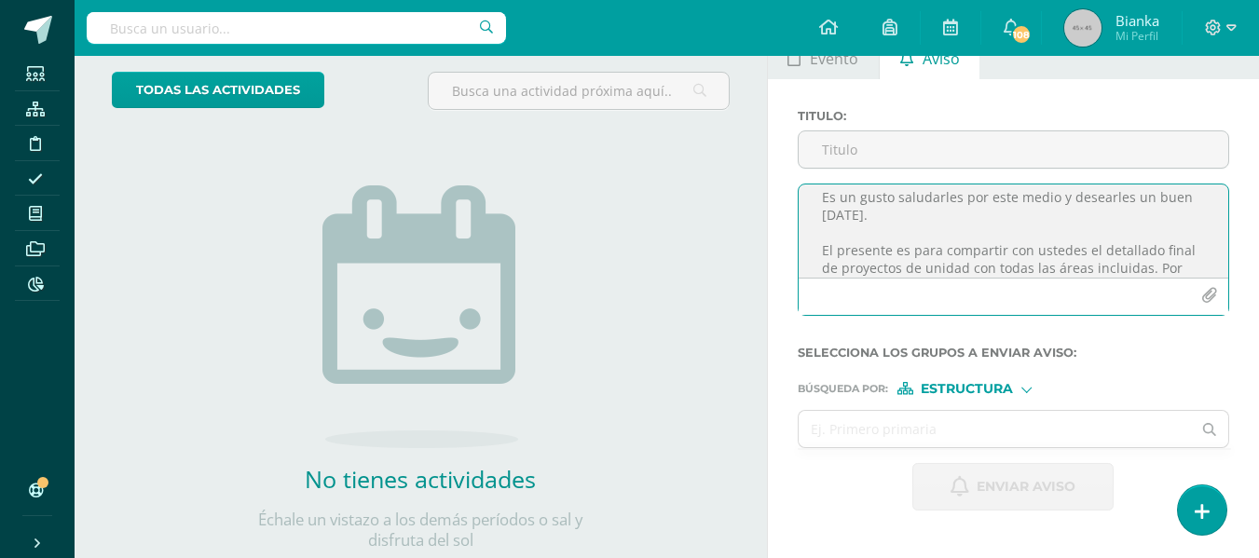
scroll to position [0, 0]
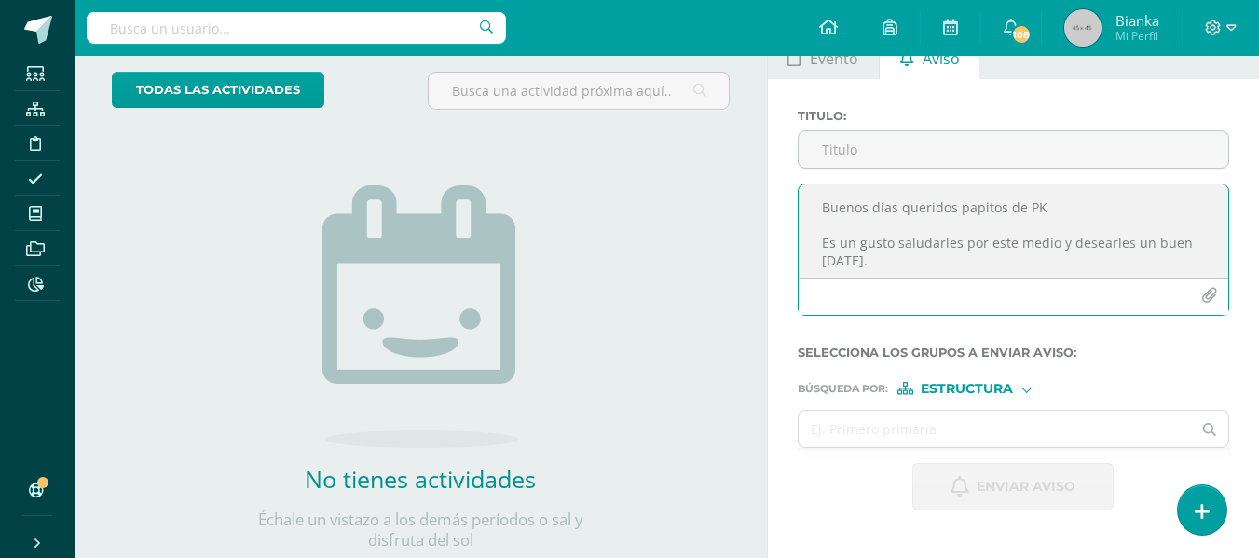
click at [1051, 203] on textarea "Buenos días queridos papitos de PK Es un gusto saludarles por este medio y dese…" at bounding box center [1014, 231] width 430 height 93
type textarea "Buenos días queridos papitos de PP Es un gusto saludarles por este medio y dese…"
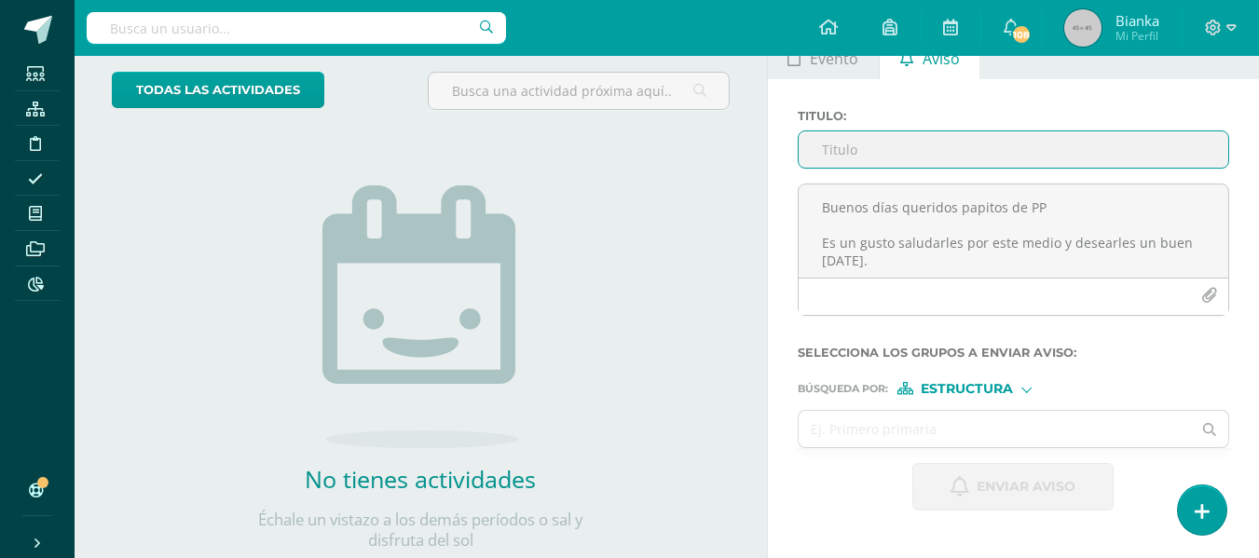
click at [958, 143] on input "Titulo :" at bounding box center [1014, 149] width 430 height 36
type input "PROYECTOS ABP - UIV PREPRIMARIA"
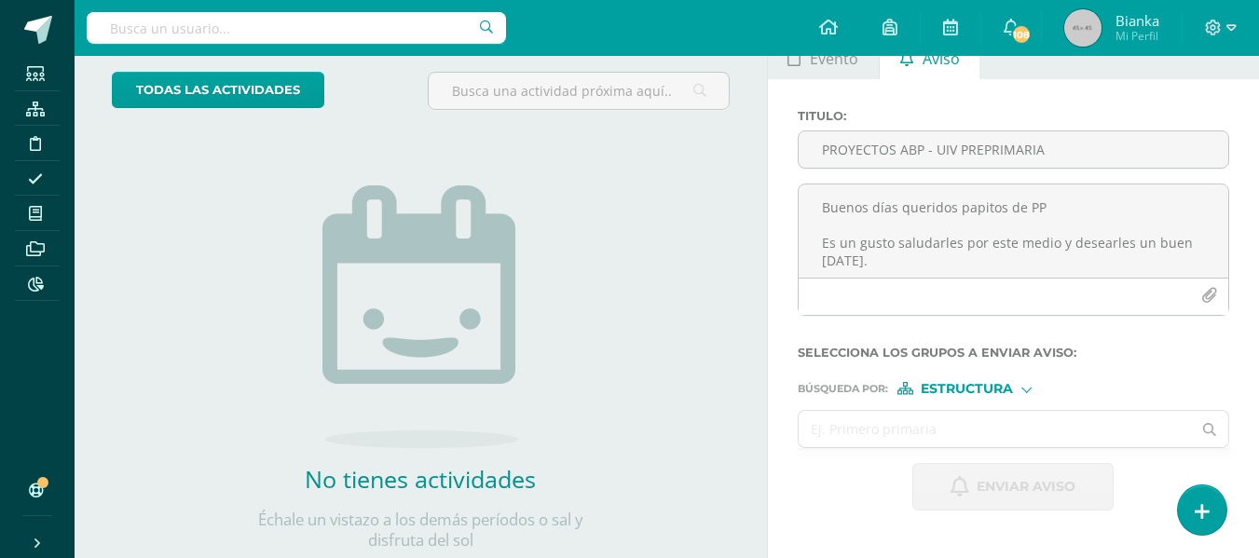
click at [951, 420] on input "text" at bounding box center [995, 429] width 393 height 36
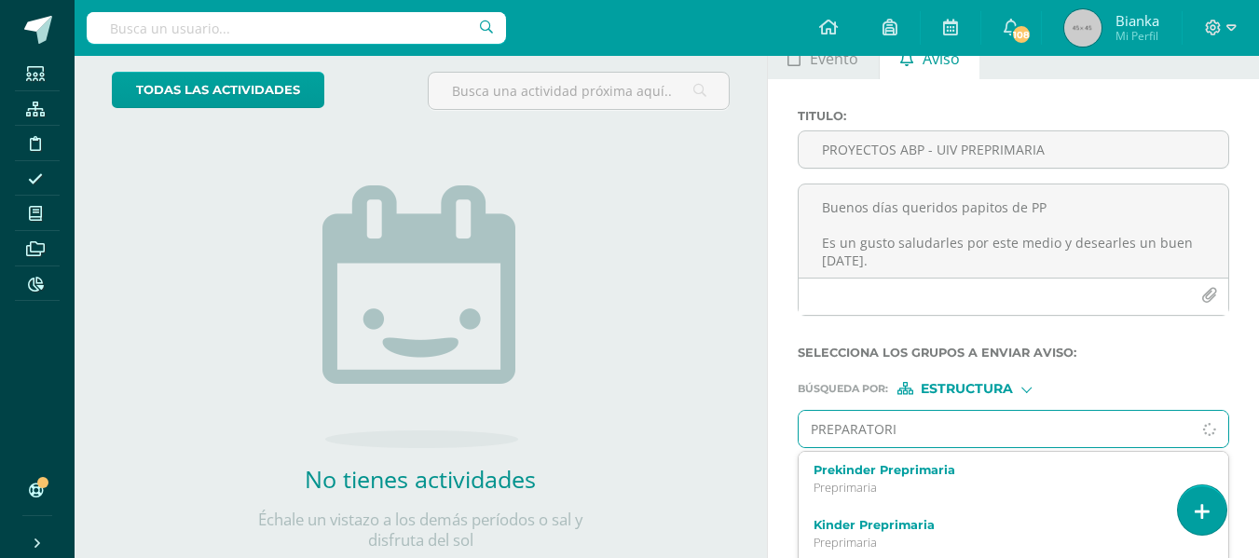
type input "PREPARATORIA"
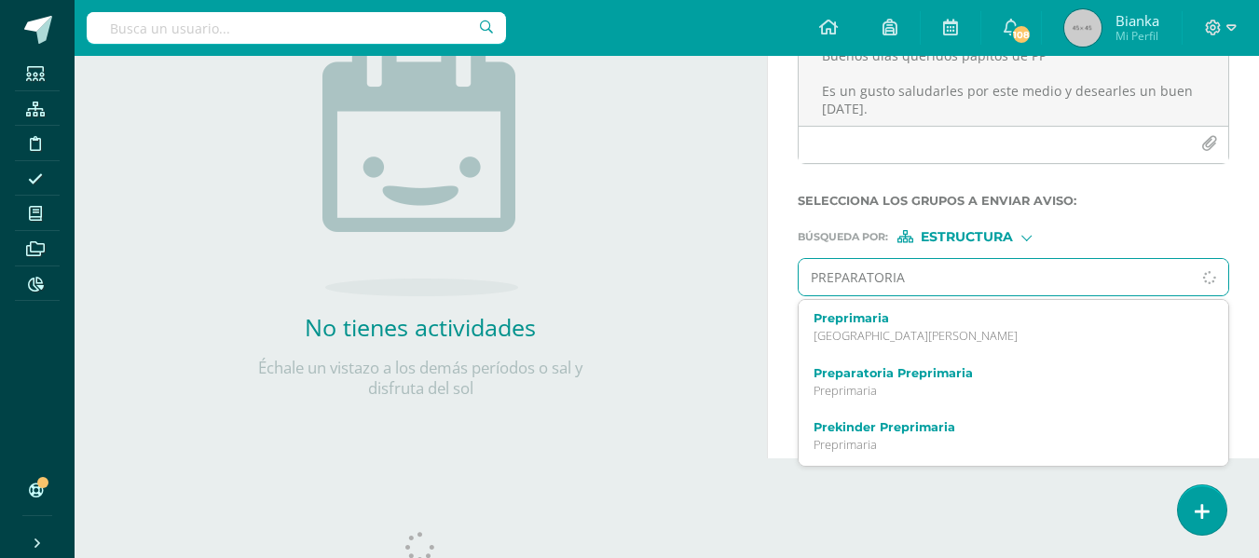
scroll to position [259, 0]
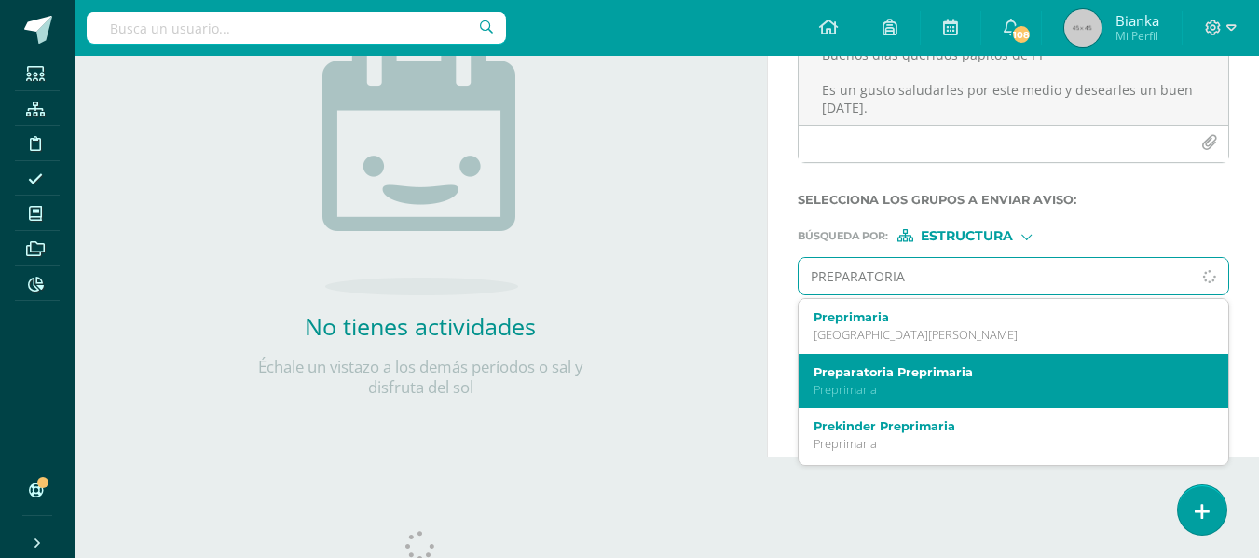
click at [876, 380] on div "Preparatoria Preprimaria Preprimaria" at bounding box center [1006, 381] width 384 height 33
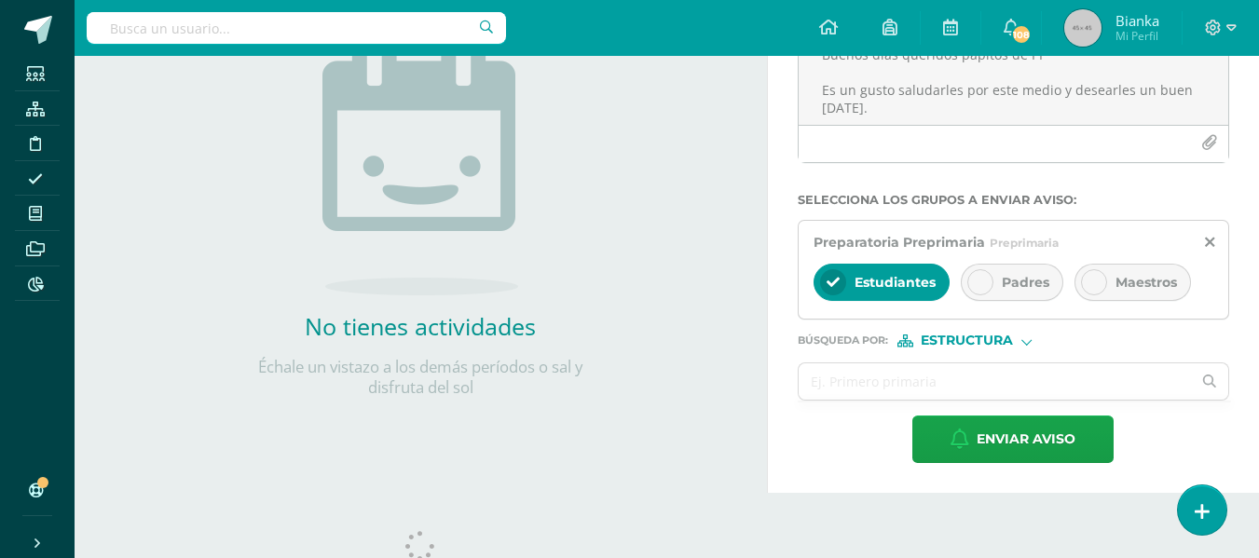
click at [978, 288] on icon at bounding box center [980, 282] width 13 height 13
click at [872, 282] on span "Estudiantes" at bounding box center [895, 282] width 81 height 17
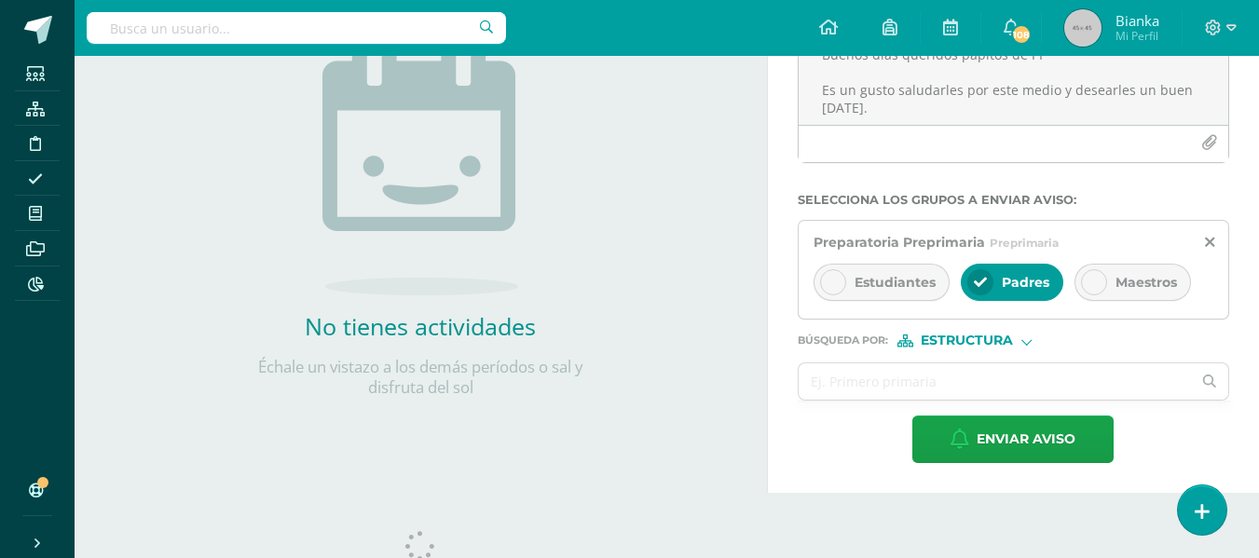
click at [939, 337] on span "Estructura" at bounding box center [967, 340] width 92 height 10
click at [942, 379] on span "Persona" at bounding box center [972, 389] width 150 height 24
click at [942, 379] on input "C" at bounding box center [995, 381] width 393 height 36
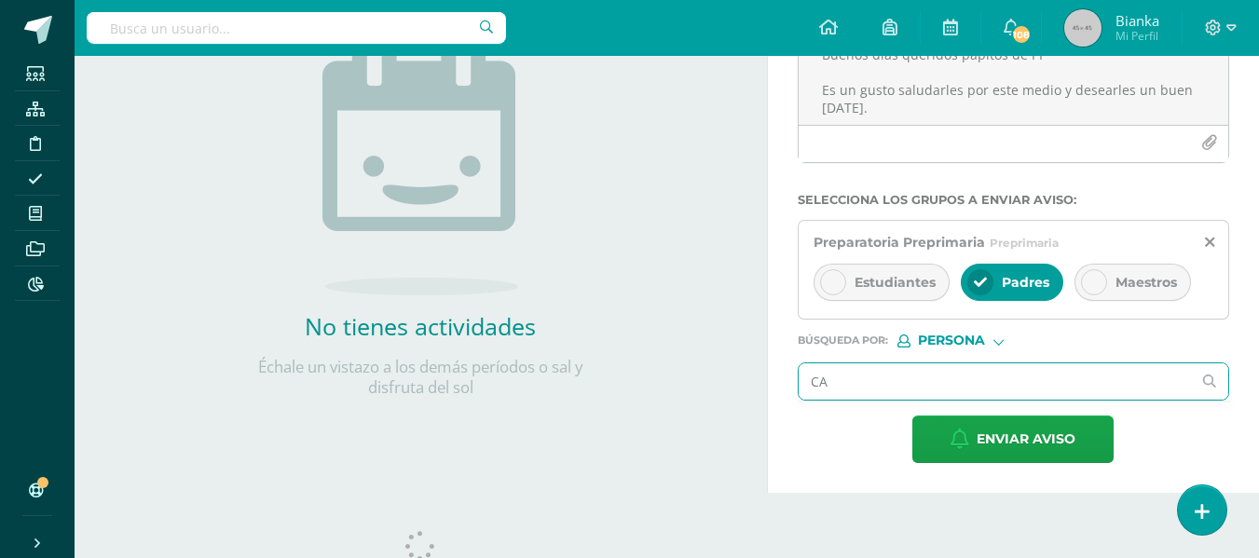
type input "CAR"
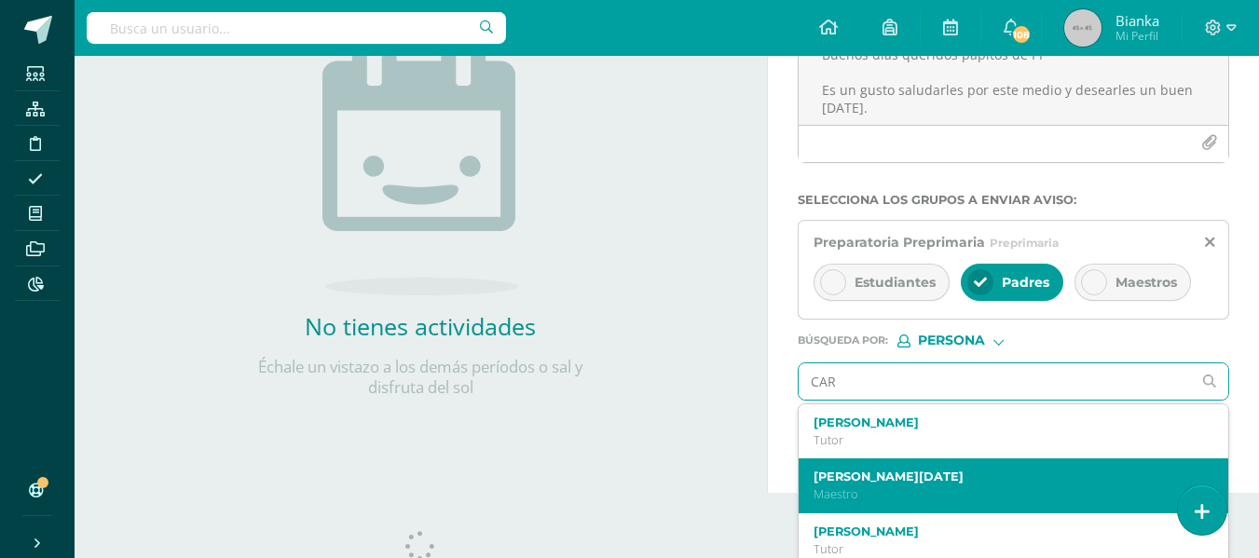
click at [879, 476] on label "[PERSON_NAME][DATE]" at bounding box center [1006, 477] width 384 height 14
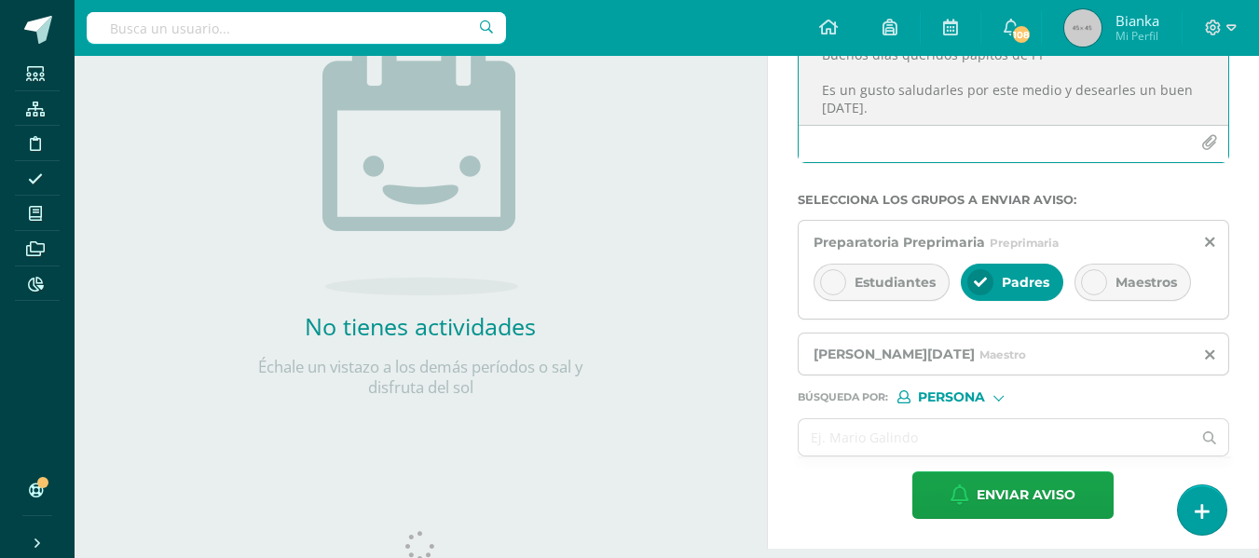
click at [1208, 140] on icon "button" at bounding box center [1209, 143] width 16 height 16
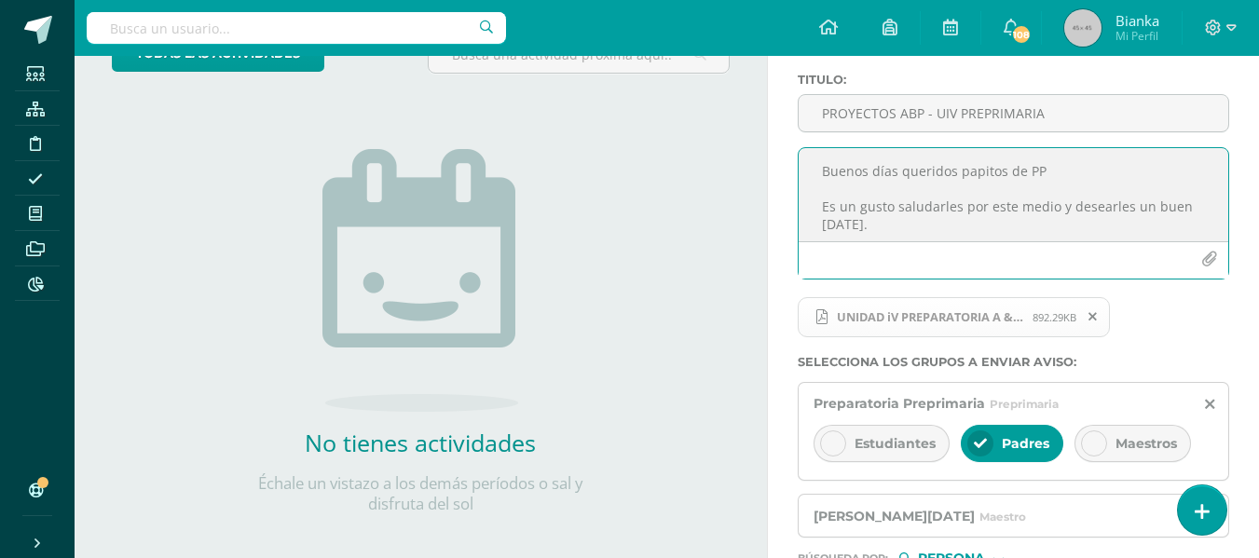
scroll to position [134, 0]
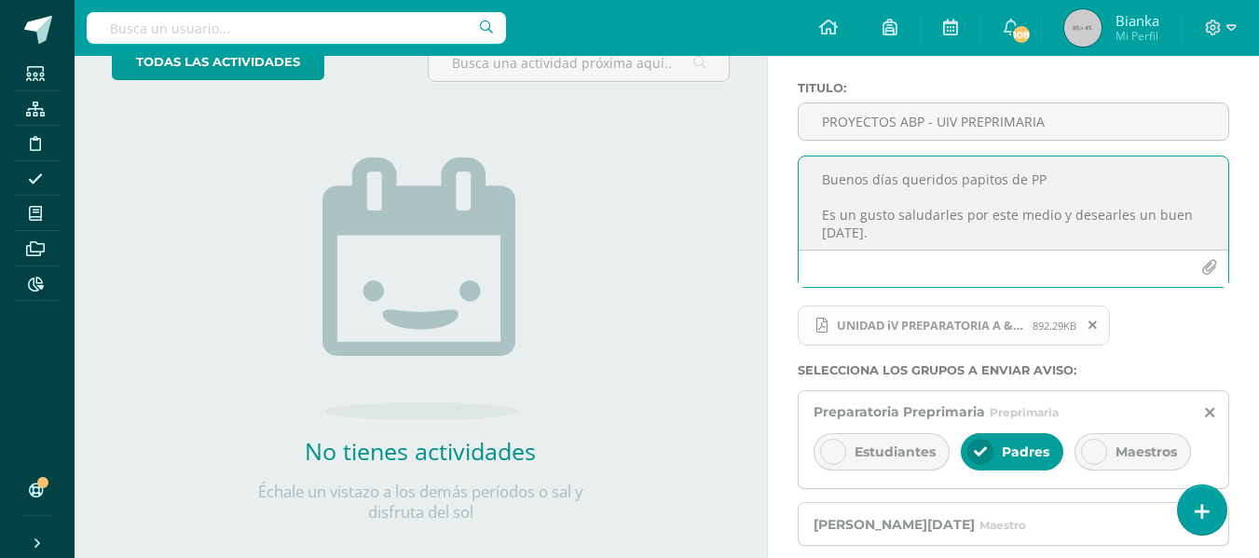
click at [1038, 175] on textarea "Buenos días queridos papitos de PP Es un gusto saludarles por este medio y dese…" at bounding box center [1014, 203] width 430 height 93
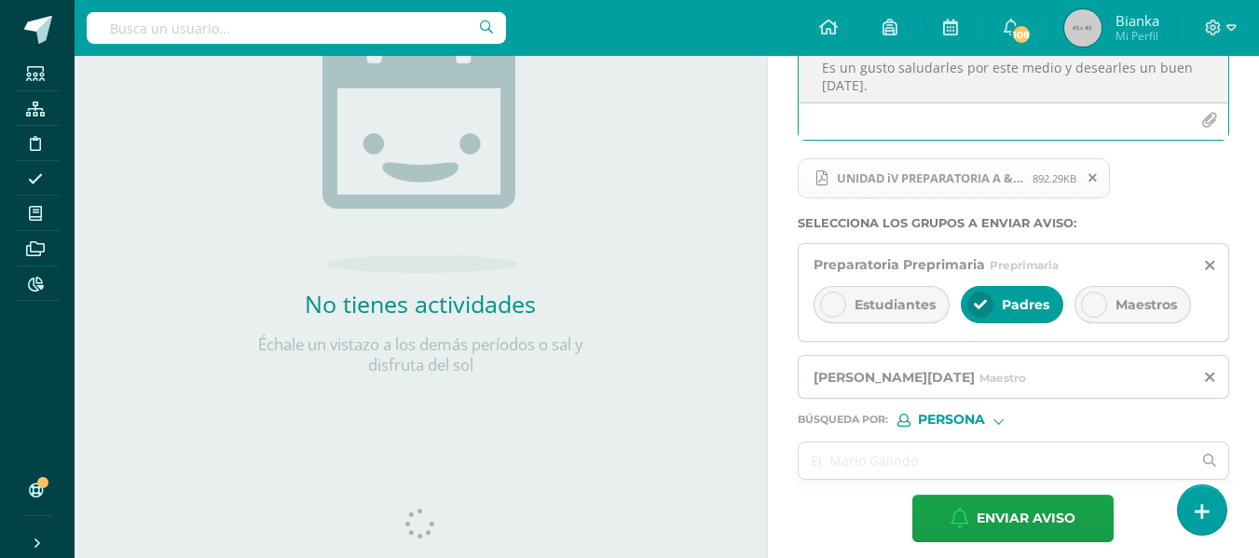
scroll to position [316, 0]
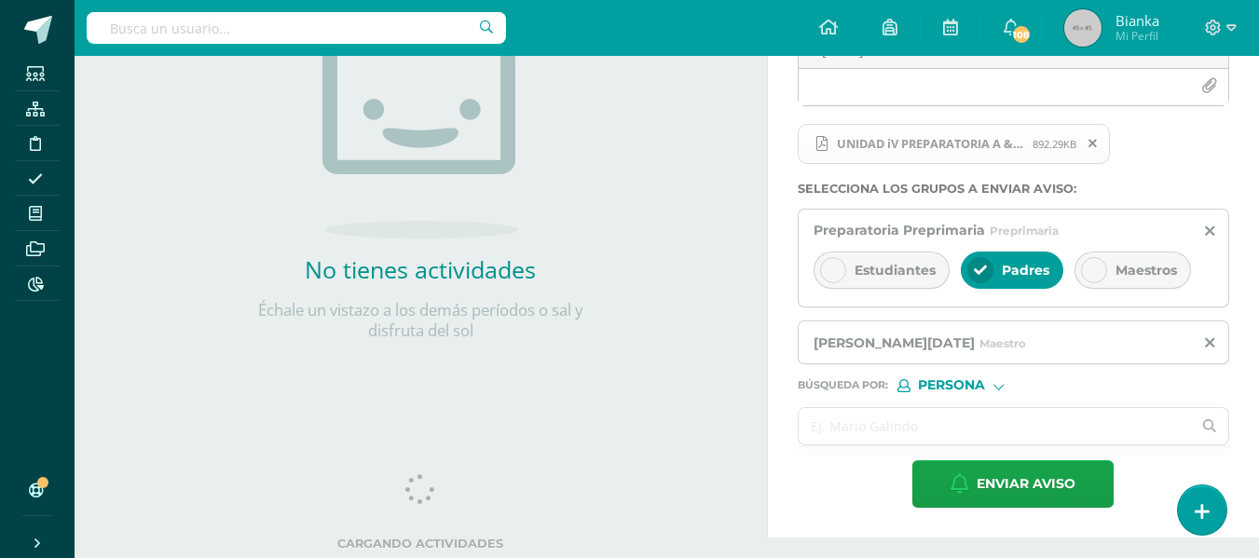
click at [973, 436] on input "text" at bounding box center [995, 426] width 393 height 36
click at [968, 370] on div "Búsqueda por : Persona Estructura Persona" at bounding box center [1013, 378] width 431 height 28
click at [969, 385] on span "Persona" at bounding box center [951, 385] width 67 height 10
click at [976, 408] on span "Estructura" at bounding box center [990, 409] width 92 height 10
click at [976, 431] on input "text" at bounding box center [995, 426] width 393 height 36
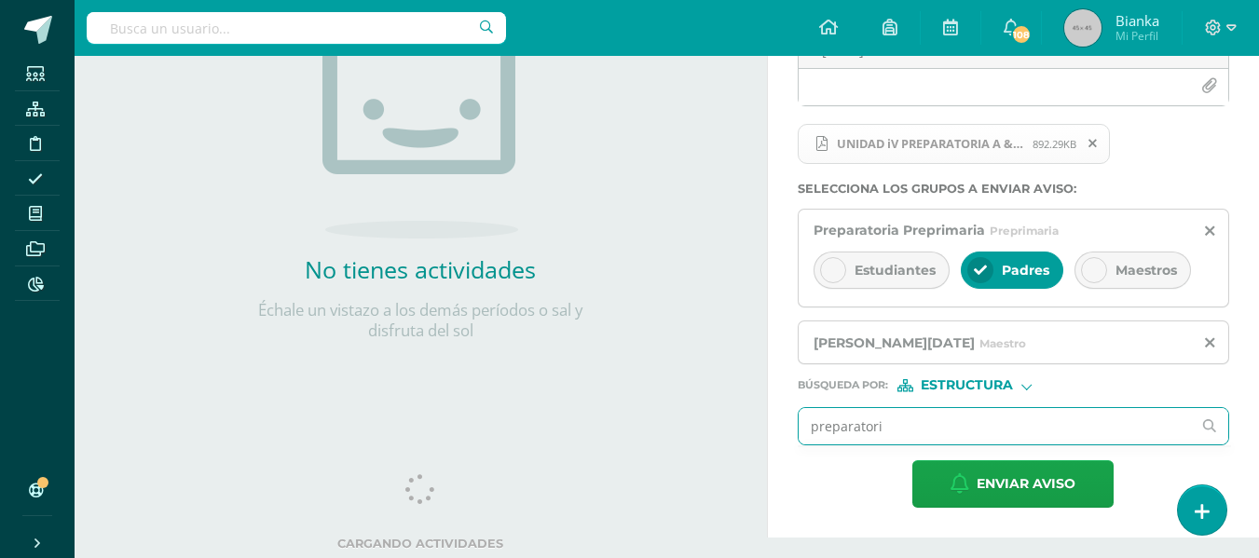
type input "preparatoria"
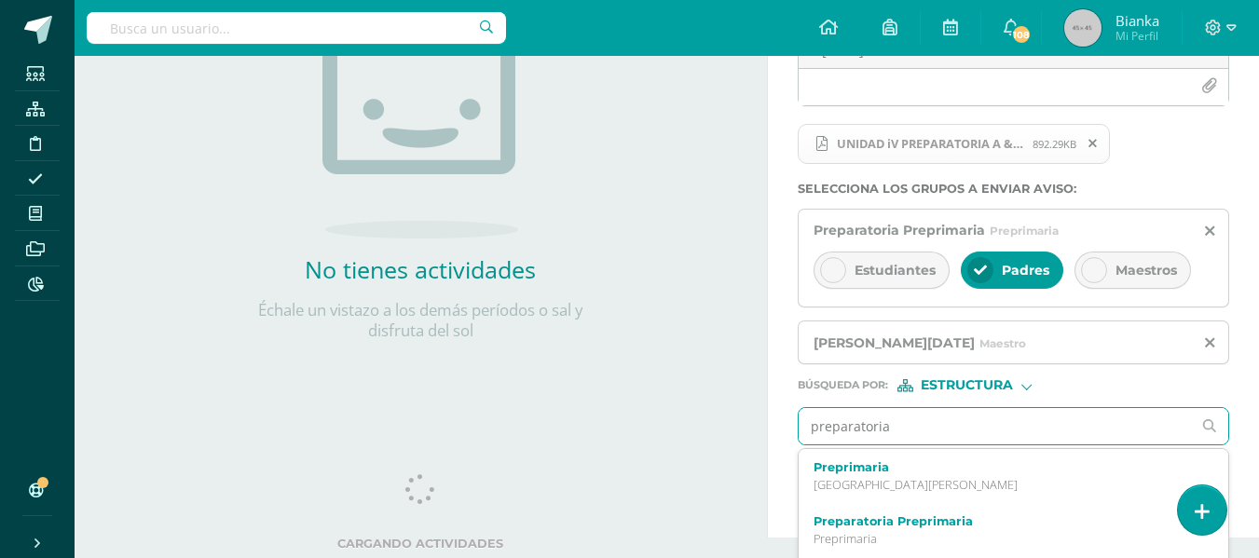
scroll to position [374, 0]
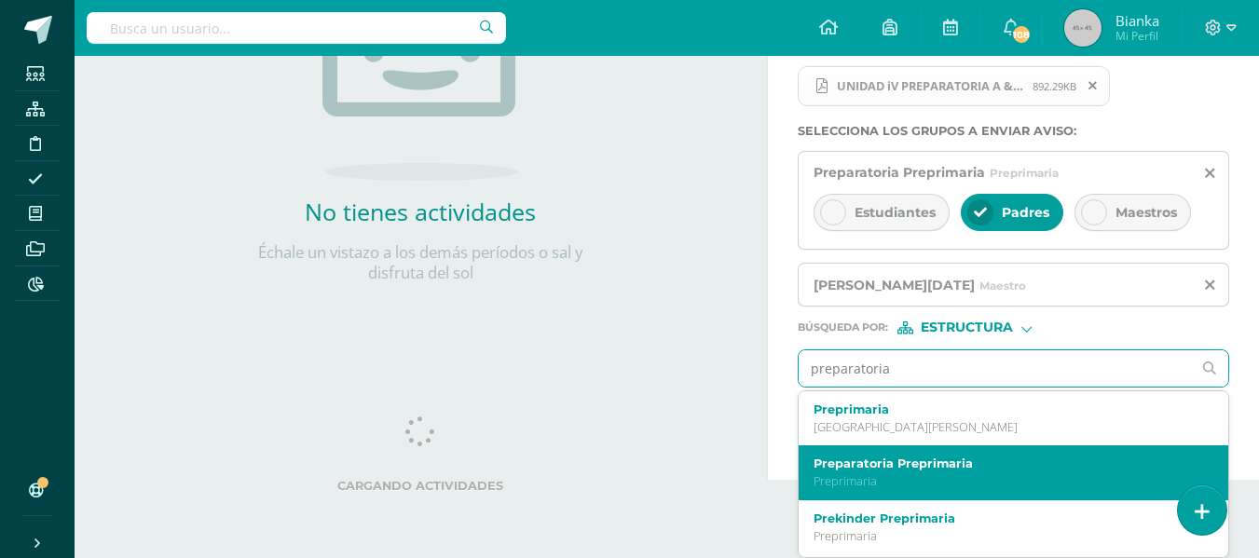
click at [875, 484] on p "Preprimaria" at bounding box center [1006, 481] width 384 height 16
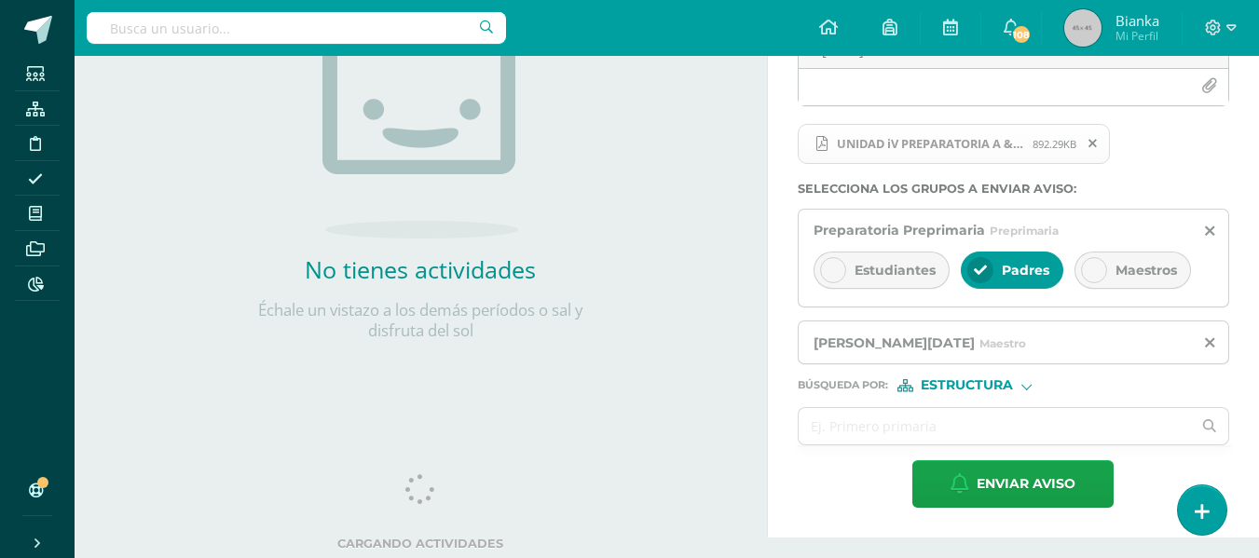
scroll to position [316, 0]
click at [938, 420] on input "text" at bounding box center [995, 426] width 393 height 36
click at [966, 482] on icon "button" at bounding box center [959, 483] width 19 height 21
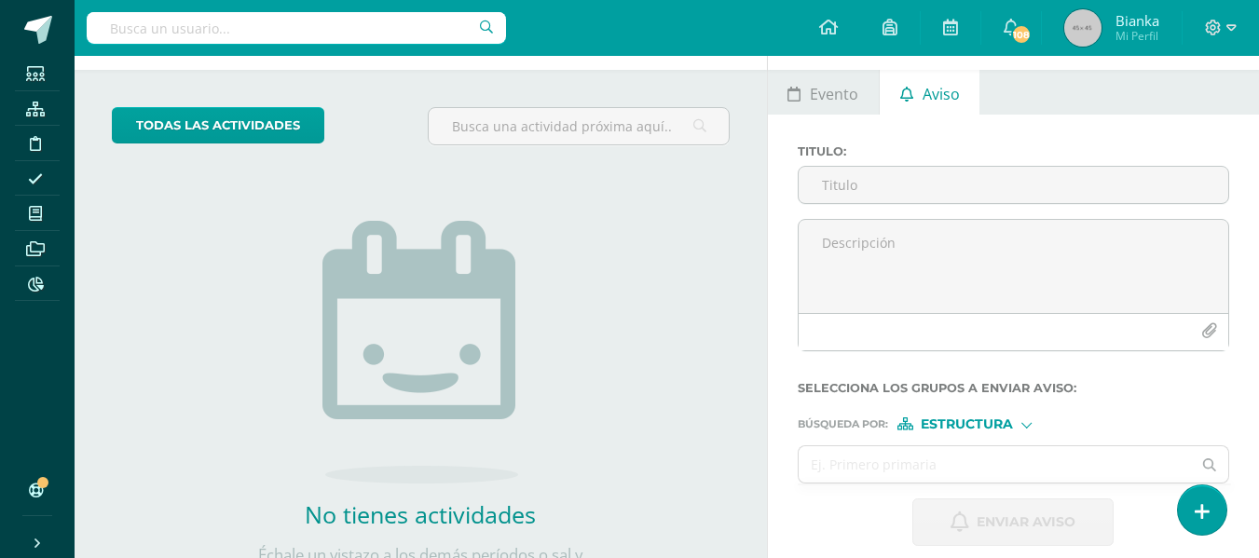
scroll to position [66, 0]
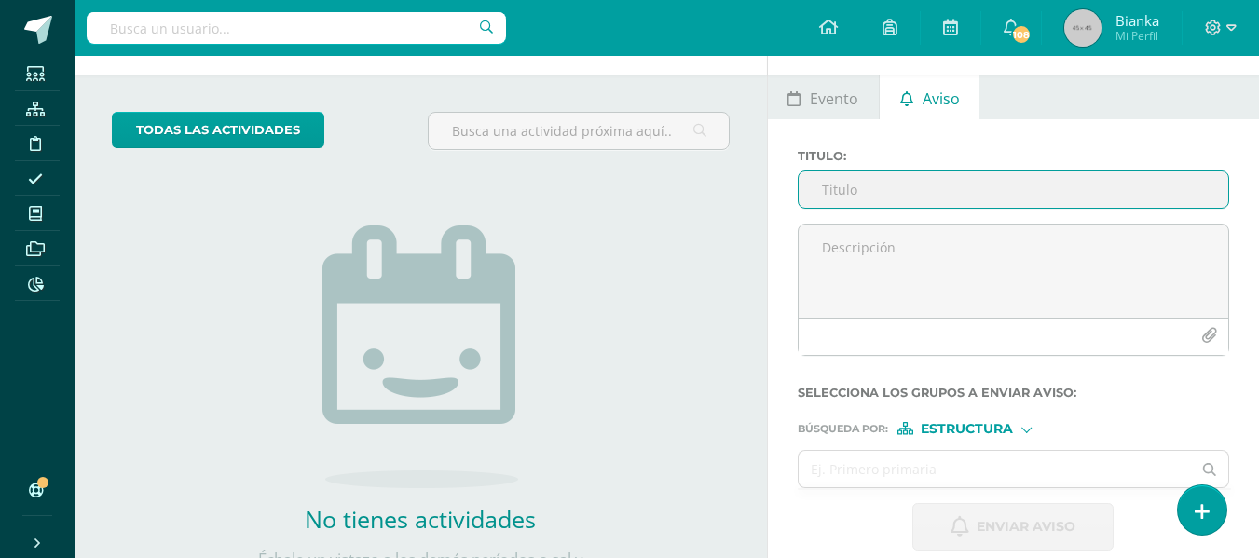
click at [877, 186] on input "Titulo :" at bounding box center [1014, 189] width 430 height 36
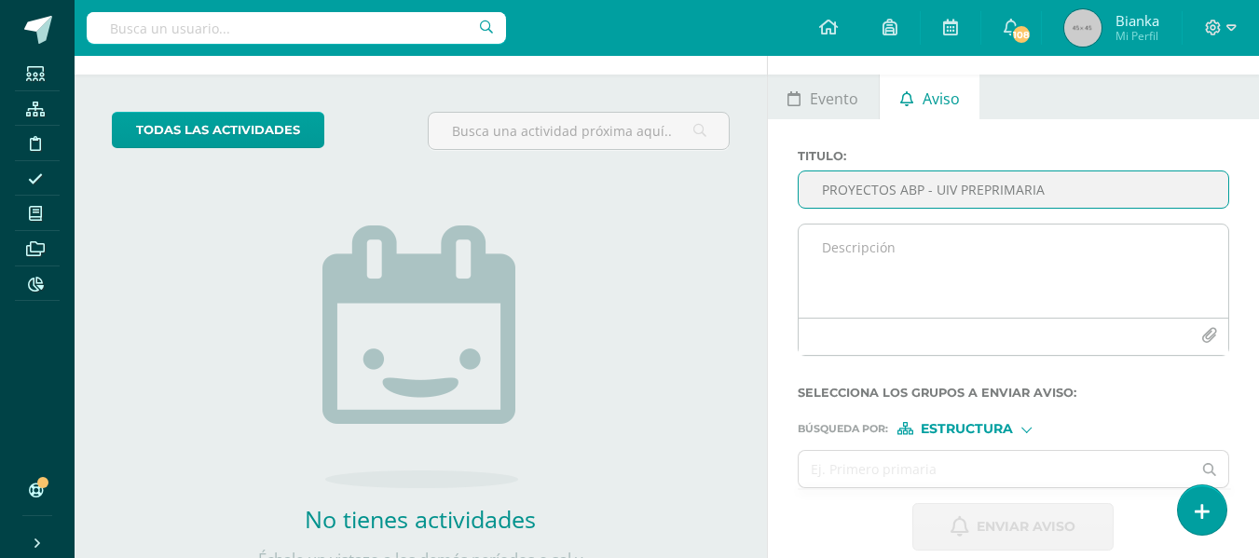
type input "PROYECTOS ABP - UIV PREPRIMARIA"
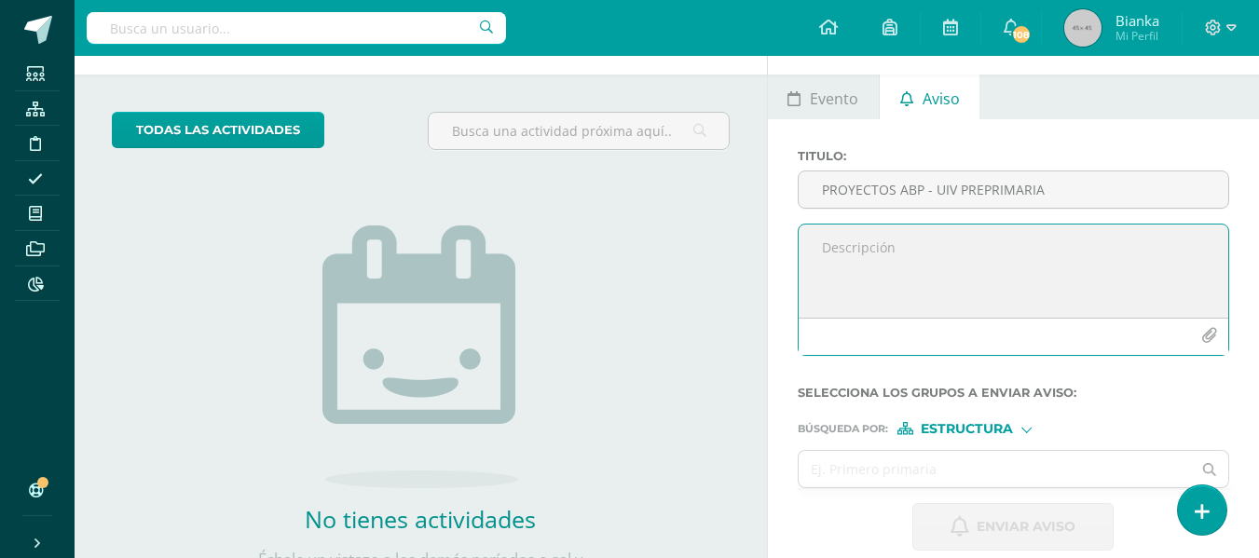
click at [887, 238] on textarea at bounding box center [1014, 271] width 430 height 93
paste textarea "Buenos días queridos papitos de PK Es un gusto saludarles por este medio y dese…"
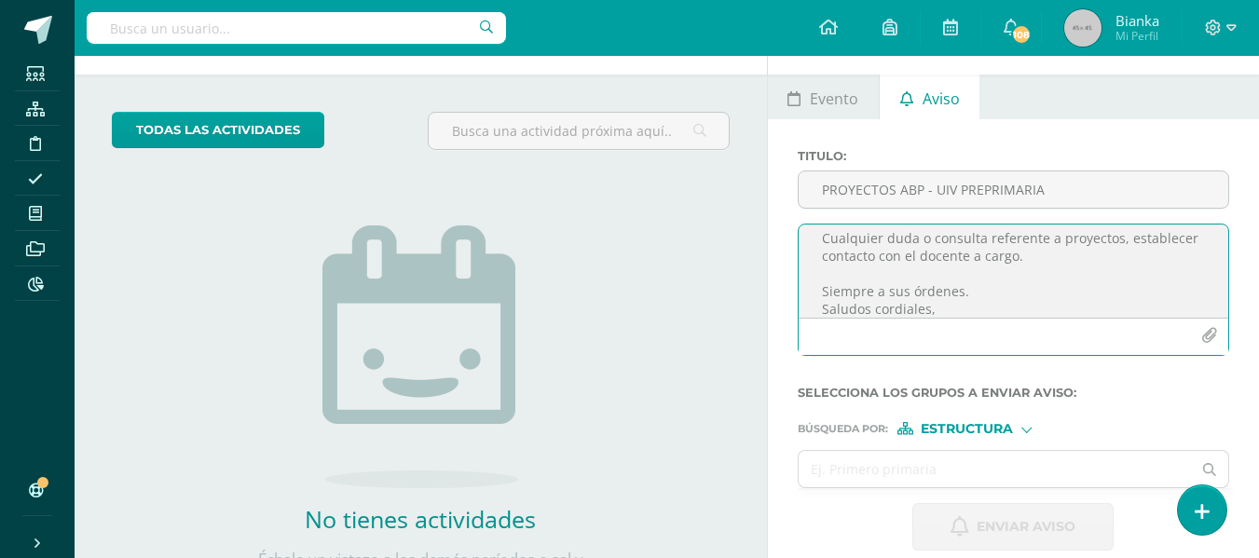
scroll to position [0, 0]
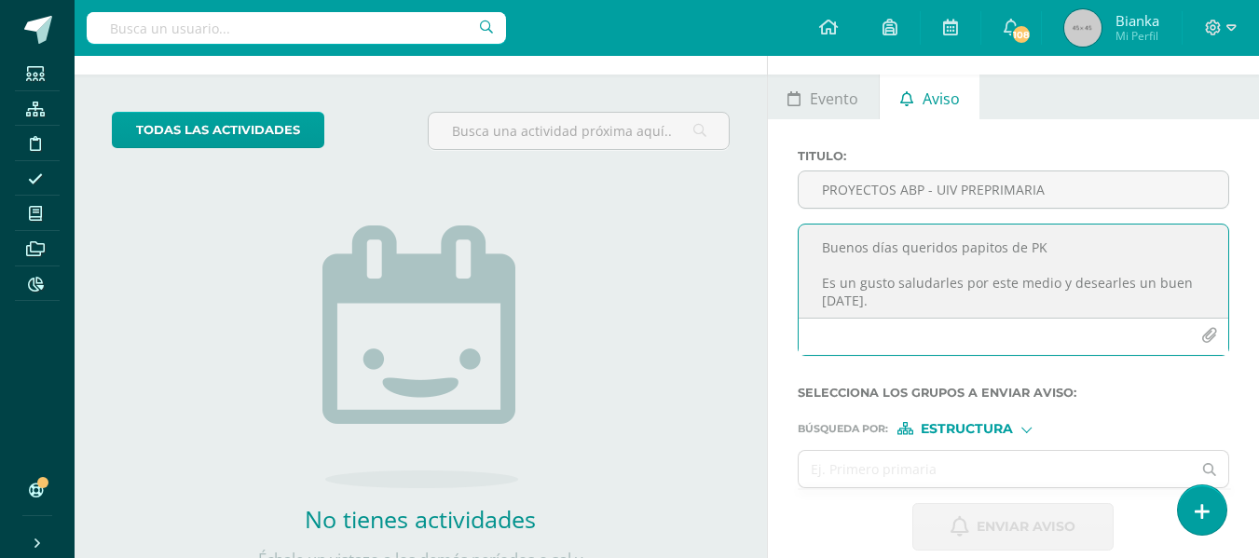
click at [1039, 248] on textarea "Buenos días queridos papitos de PK Es un gusto saludarles por este medio y dese…" at bounding box center [1014, 271] width 430 height 93
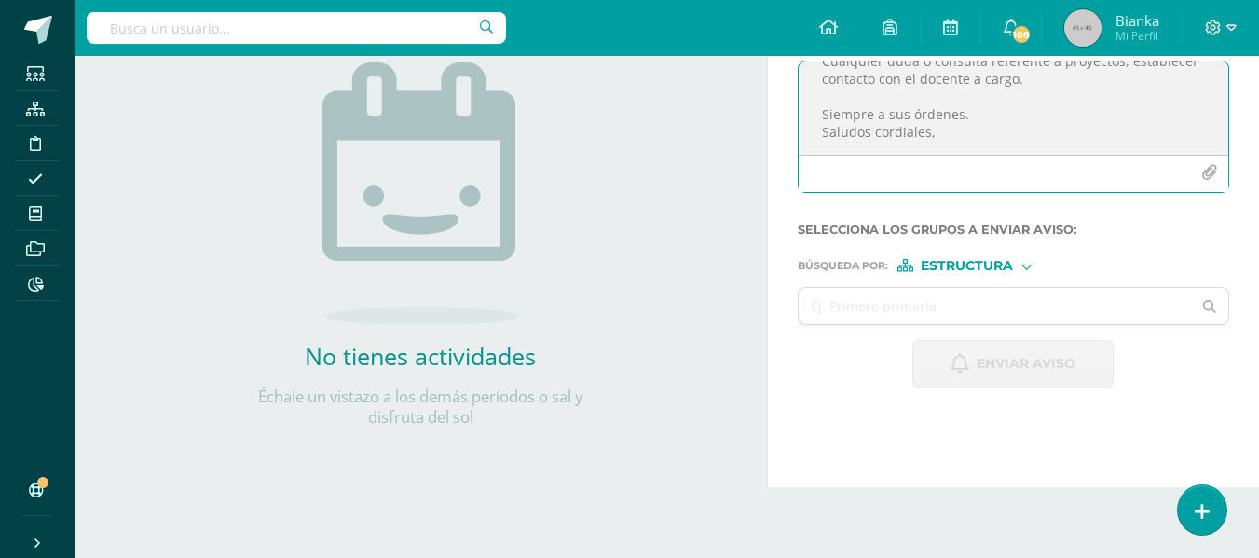
scroll to position [235, 0]
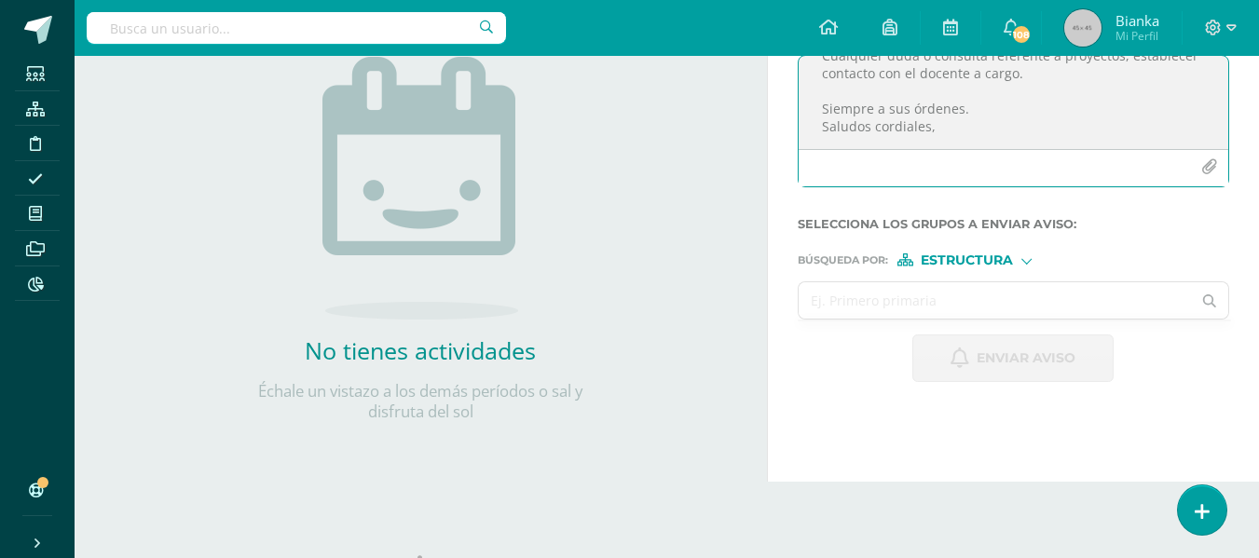
type textarea "Buenos días queridos papitos de Primero primaria Es un gusto saludarles por est…"
click at [945, 305] on input "text" at bounding box center [995, 300] width 393 height 36
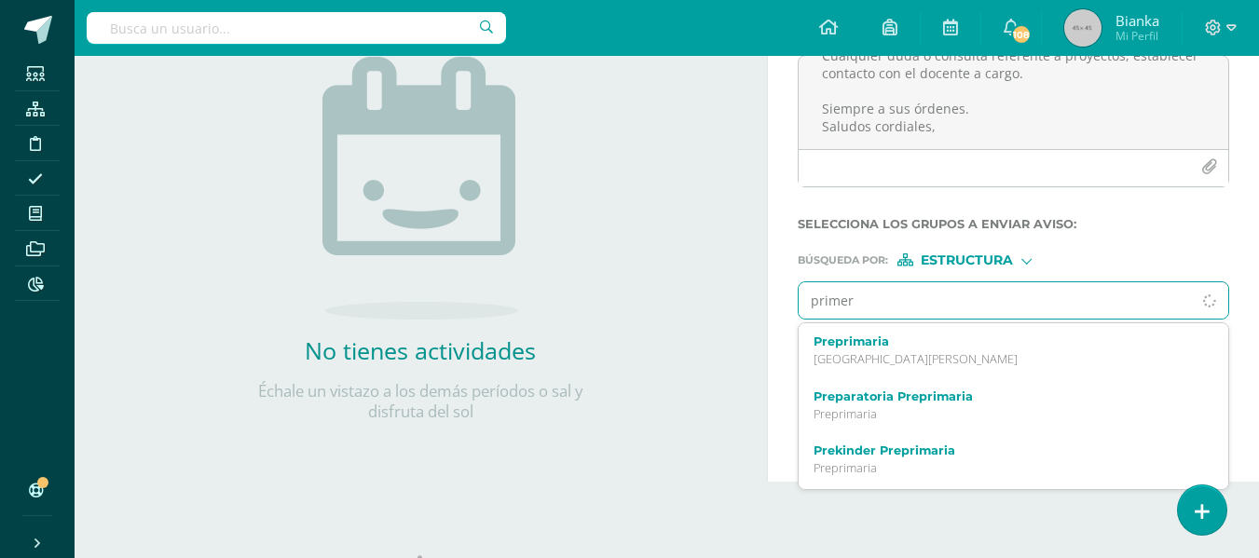
type input "primero"
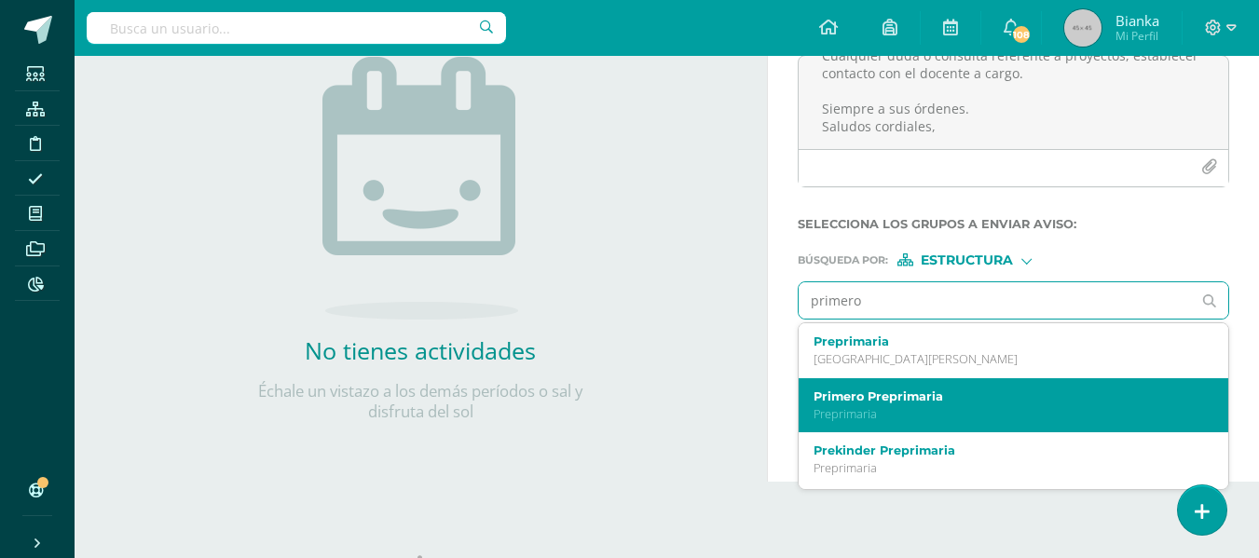
click at [929, 395] on label "Primero Preprimaria" at bounding box center [1006, 397] width 384 height 14
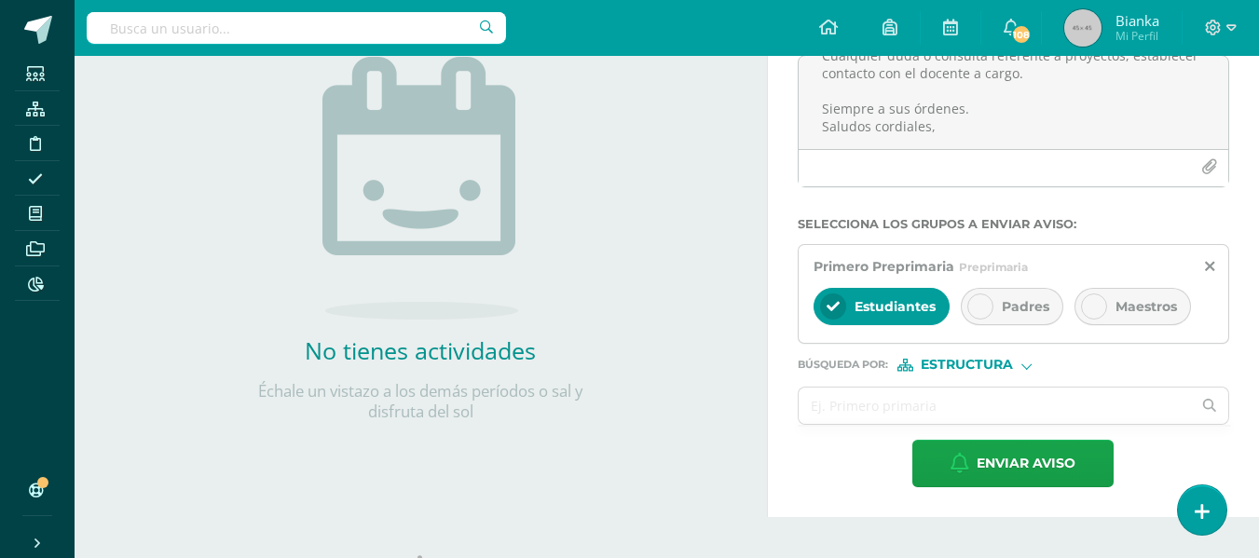
click at [980, 307] on icon at bounding box center [980, 306] width 13 height 13
click at [845, 308] on div at bounding box center [833, 307] width 26 height 26
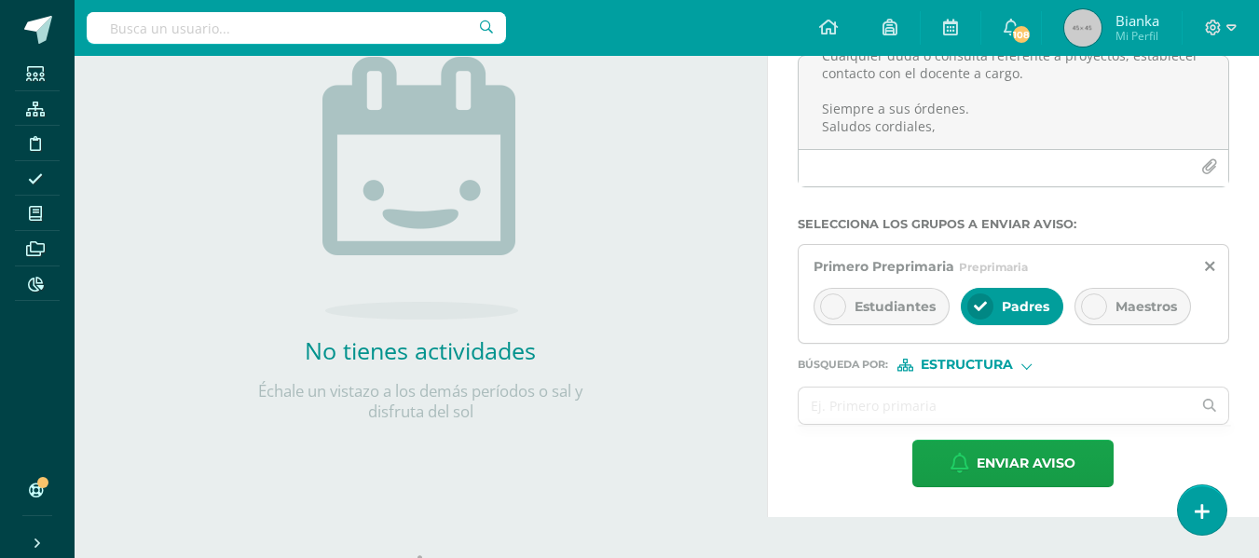
click at [944, 370] on span "Estructura" at bounding box center [967, 365] width 92 height 10
click at [949, 400] on span "Estructura" at bounding box center [972, 389] width 150 height 24
click at [948, 375] on form "Titulo : PROYECTOS ABP - UIV PREPRIMARIA Buenos días queridos papitos de Primer…" at bounding box center [1013, 233] width 431 height 507
click at [939, 365] on span "Estructura" at bounding box center [967, 365] width 92 height 10
click at [950, 411] on span "Persona" at bounding box center [974, 413] width 67 height 10
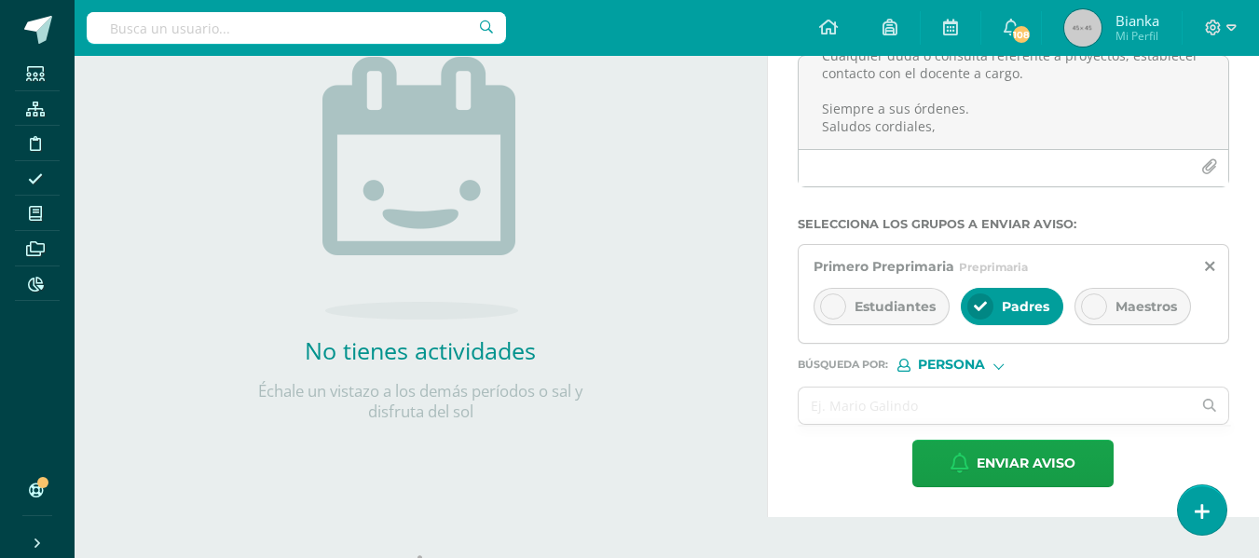
click at [950, 411] on input "text" at bounding box center [995, 406] width 393 height 36
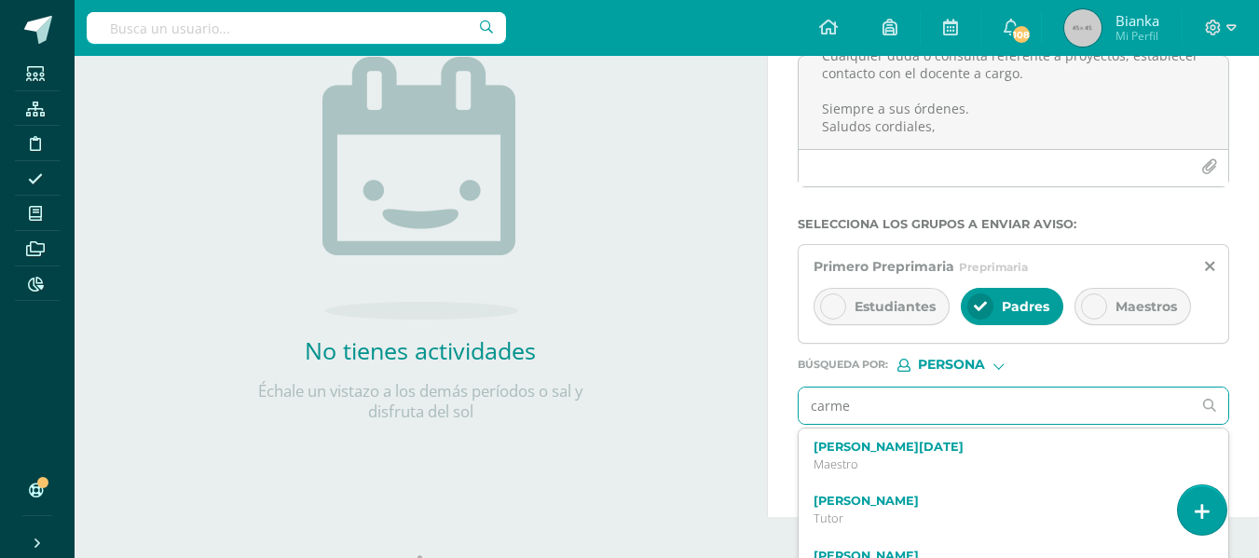
type input "[PERSON_NAME]"
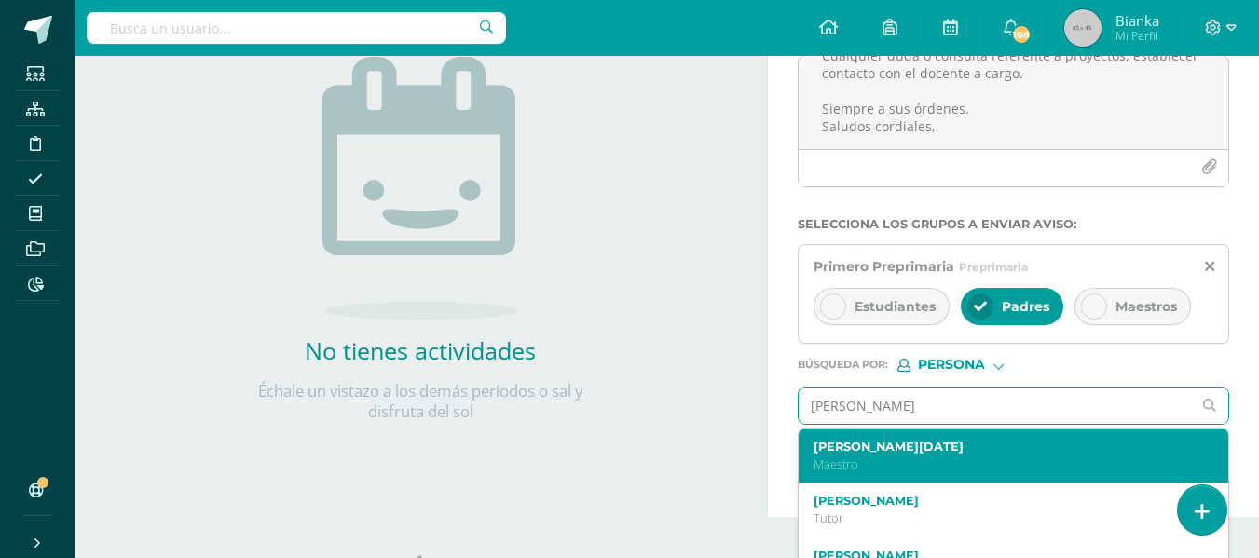
click at [917, 449] on label "[PERSON_NAME][DATE]" at bounding box center [1006, 447] width 384 height 14
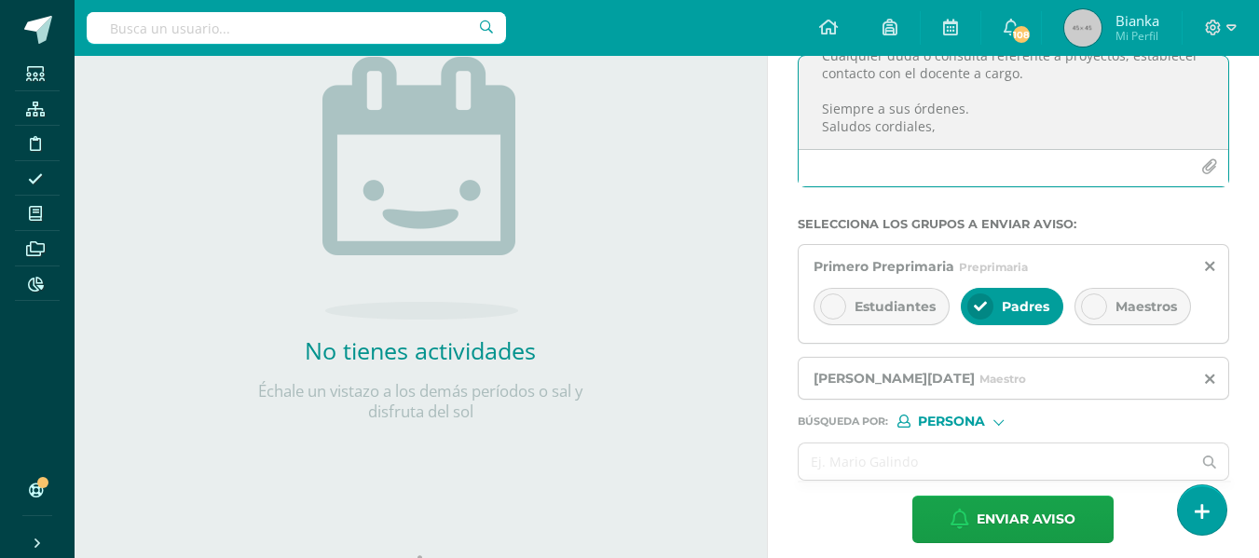
click at [1206, 169] on icon "button" at bounding box center [1209, 167] width 16 height 16
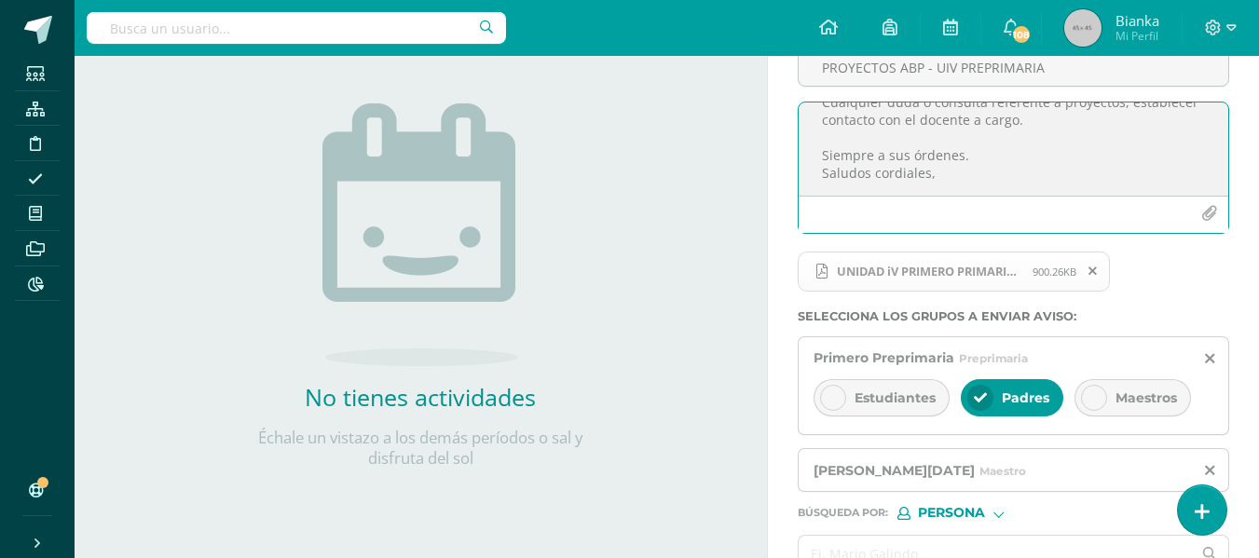
scroll to position [316, 0]
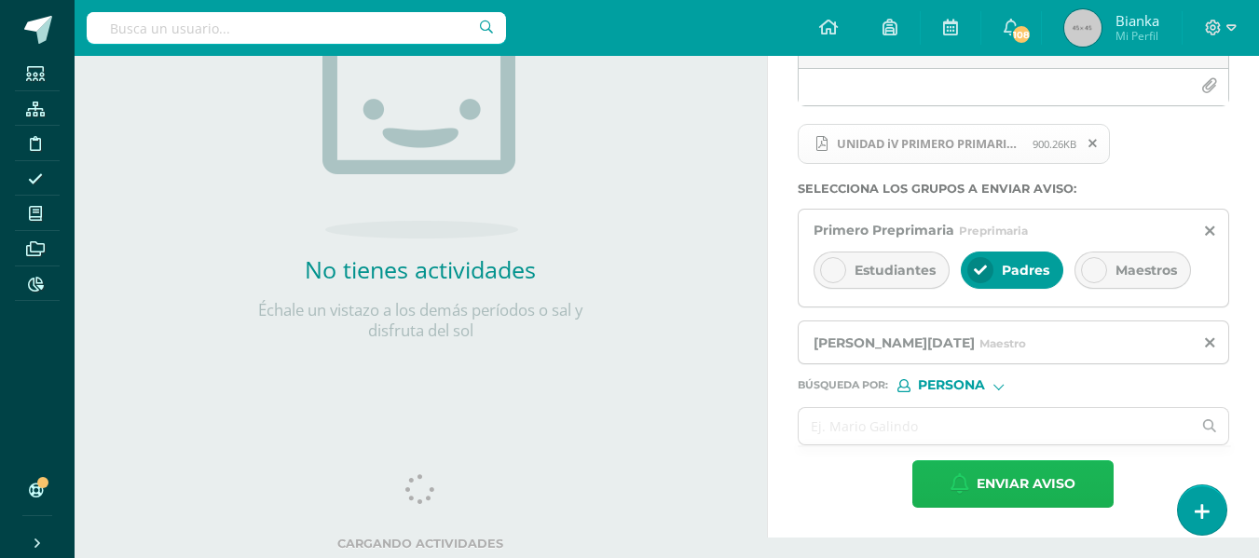
click at [1003, 487] on span "Enviar aviso" at bounding box center [1026, 484] width 99 height 46
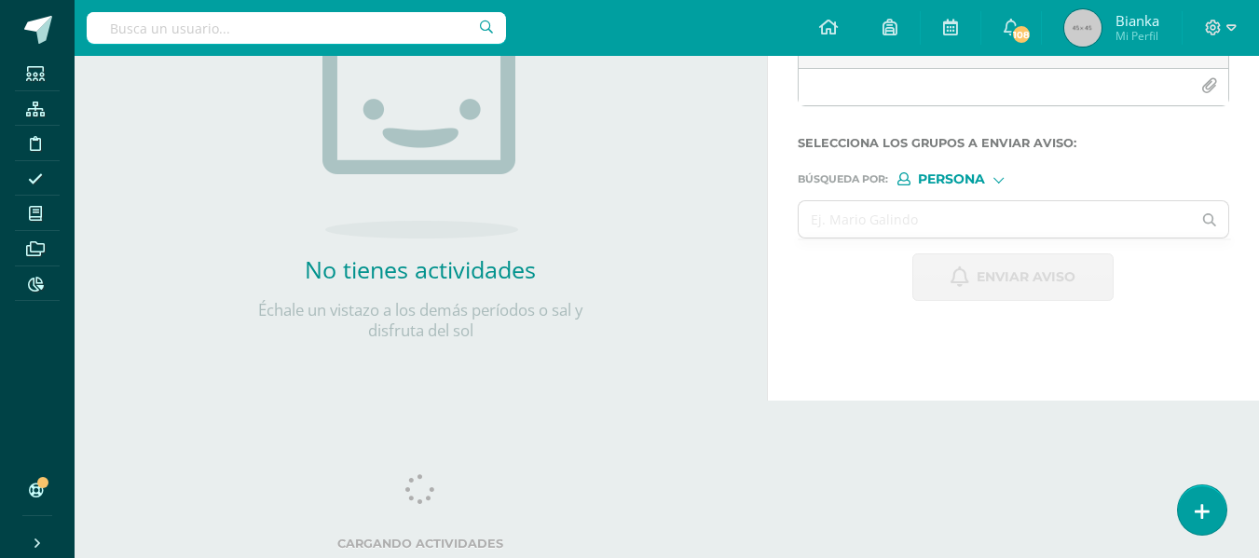
scroll to position [0, 0]
